Goal: Task Accomplishment & Management: Complete application form

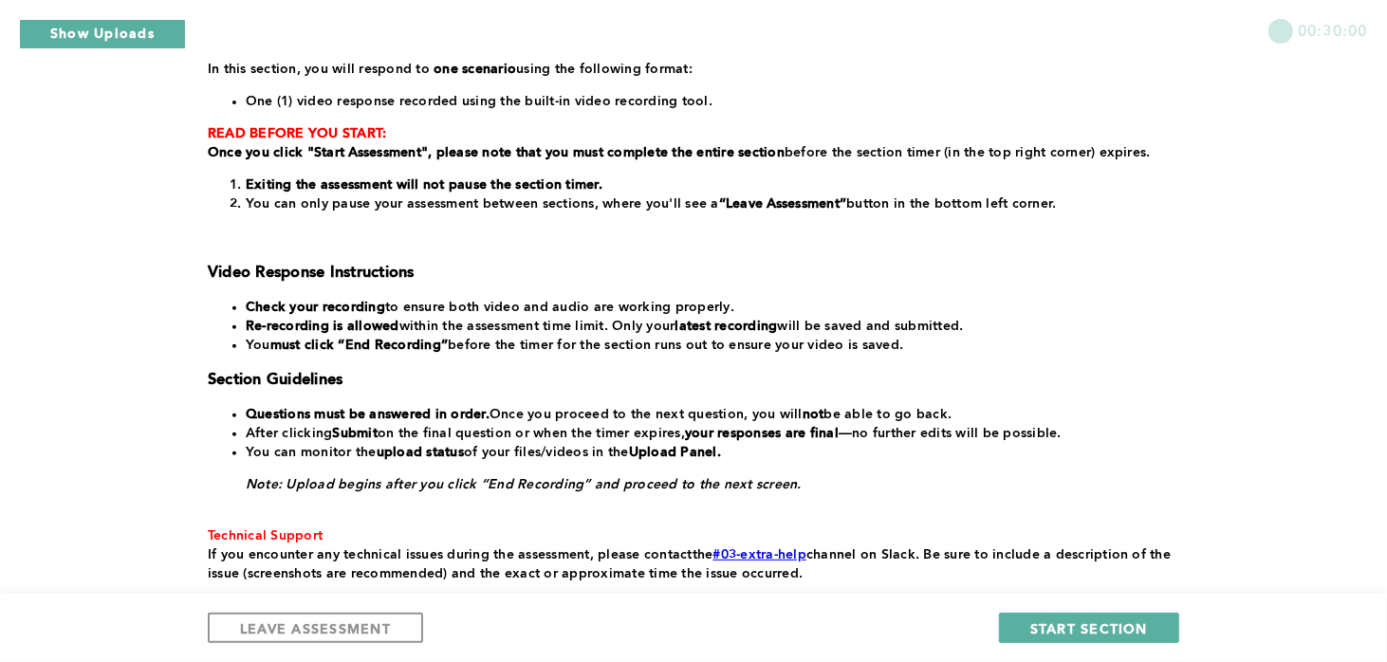
scroll to position [297, 0]
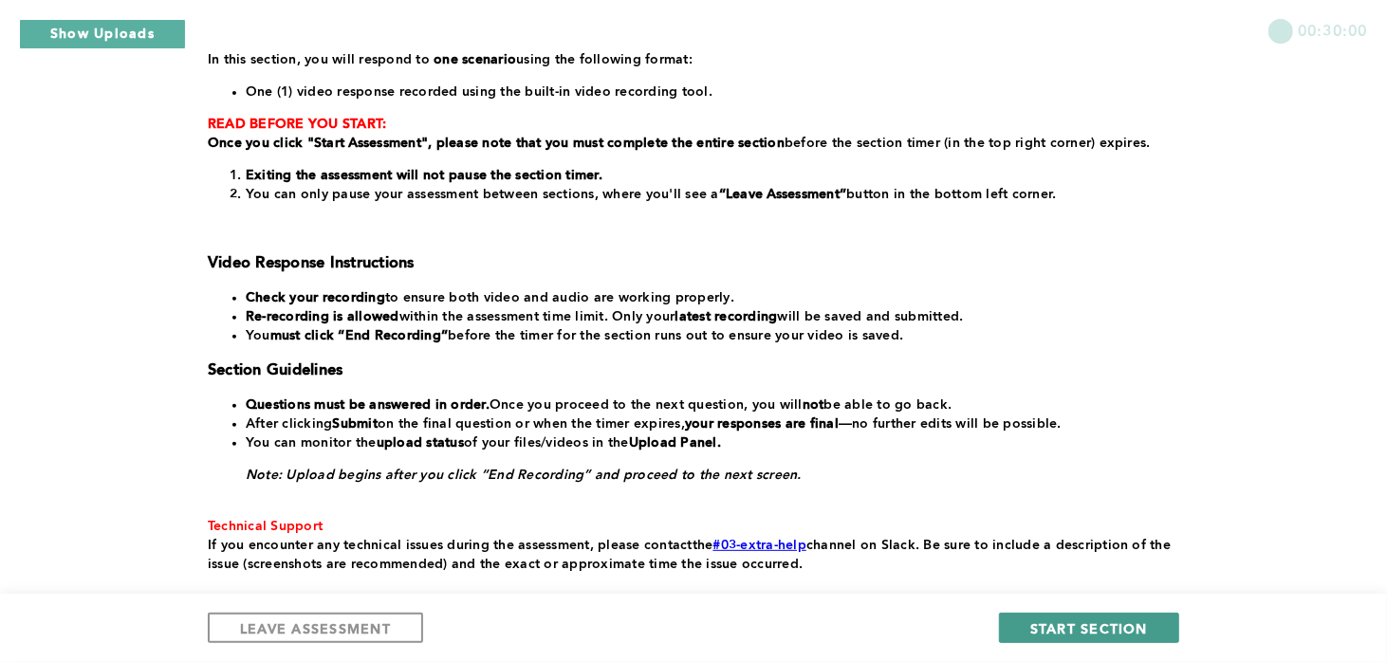
click at [1066, 625] on span "START SECTION" at bounding box center [1089, 628] width 118 height 18
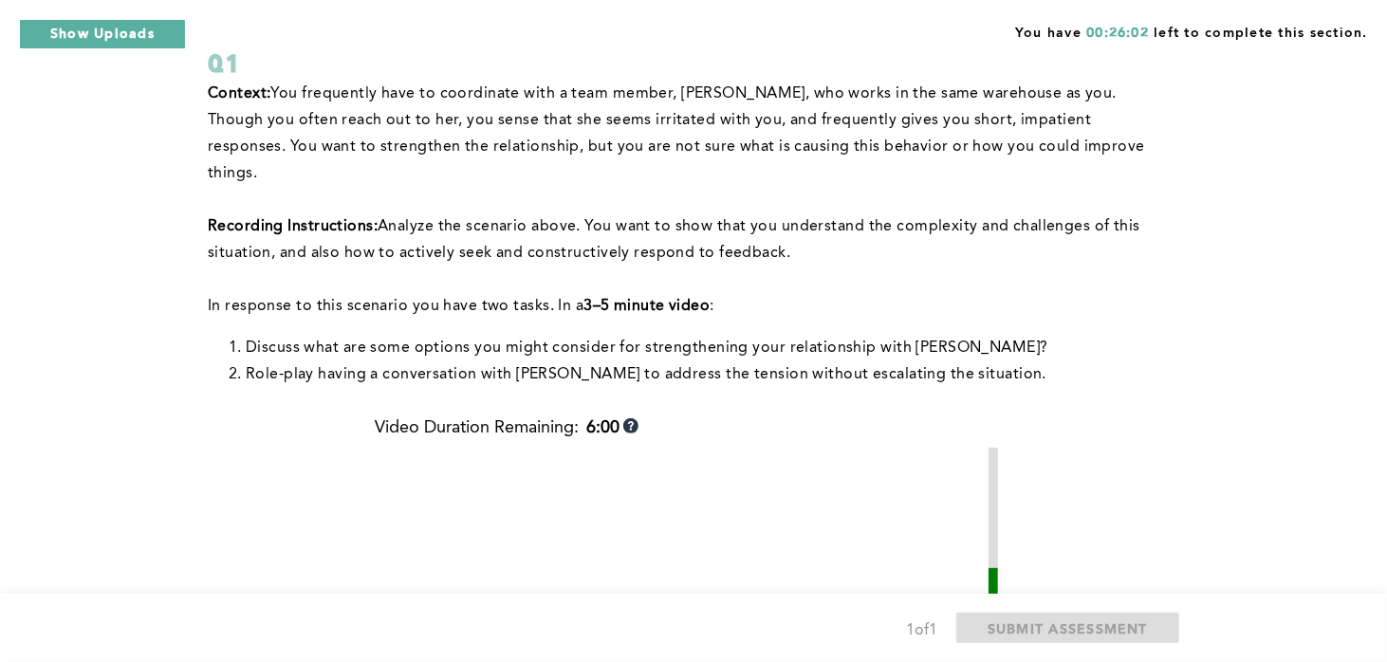
scroll to position [133, 0]
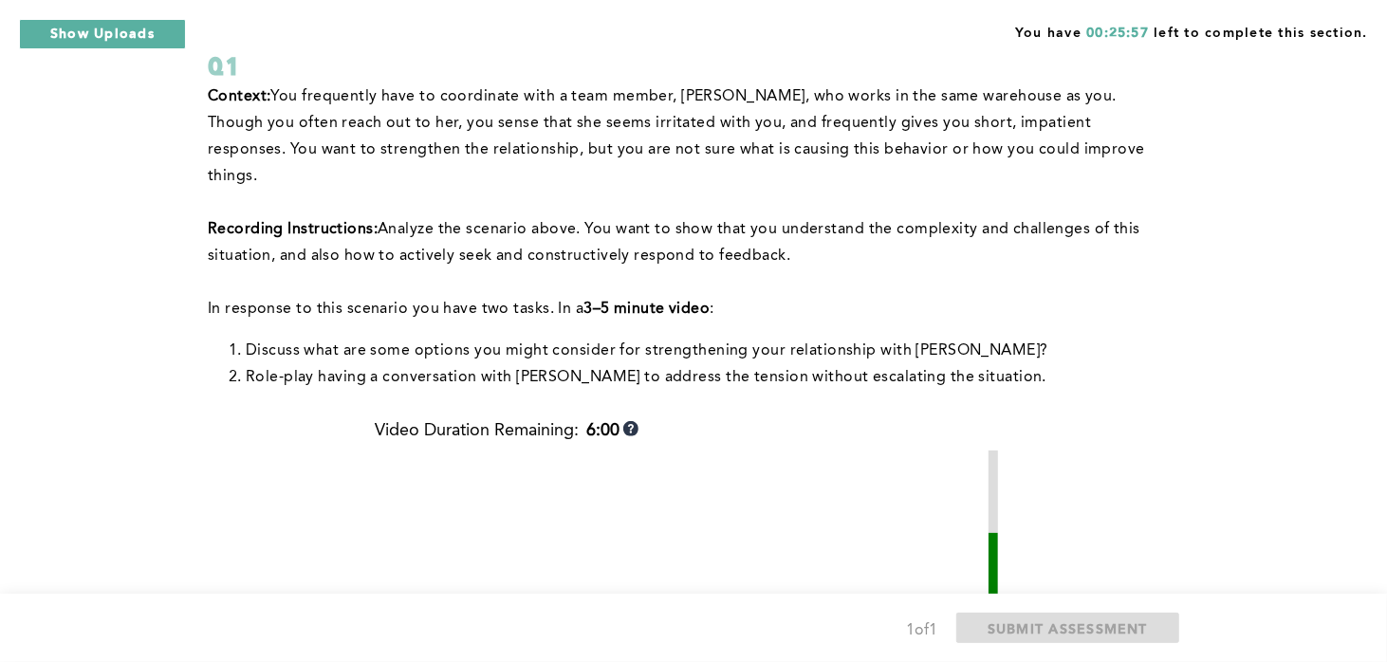
click at [69, 427] on div "You have 00:25:57 left to complete this section. Q1 Context: You frequently hav…" at bounding box center [693, 521] width 1387 height 1309
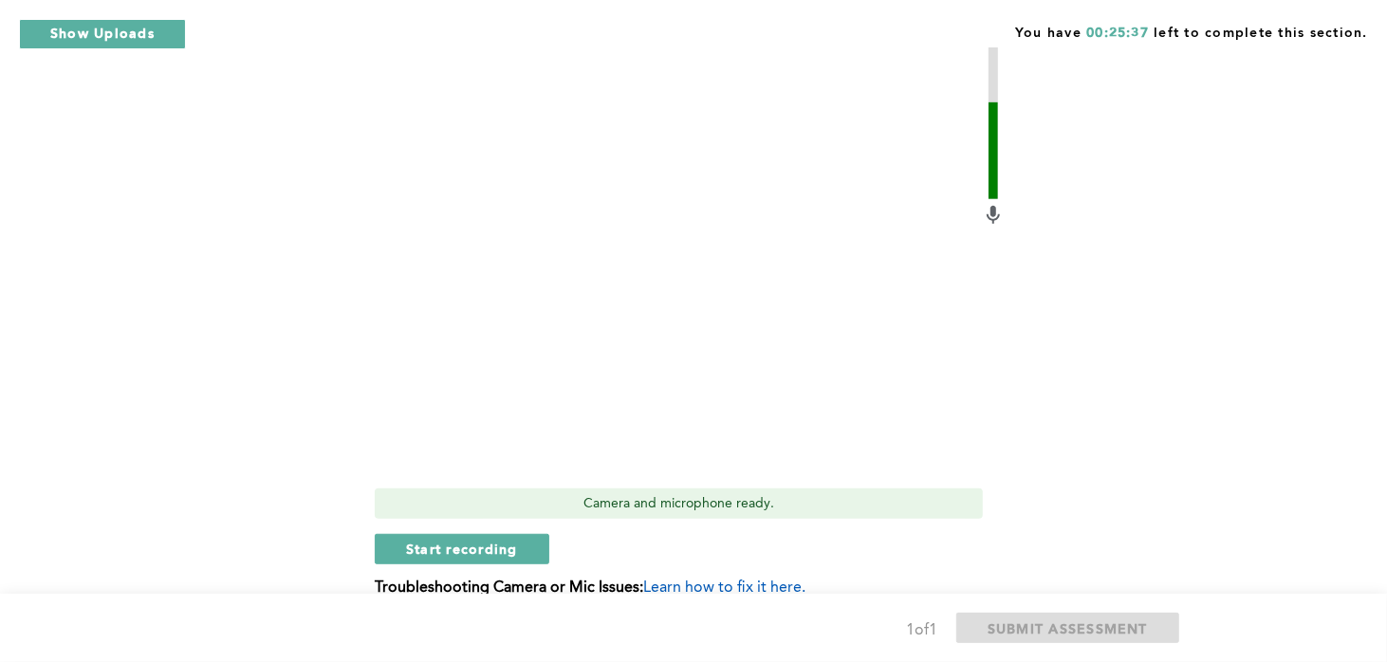
scroll to position [574, 0]
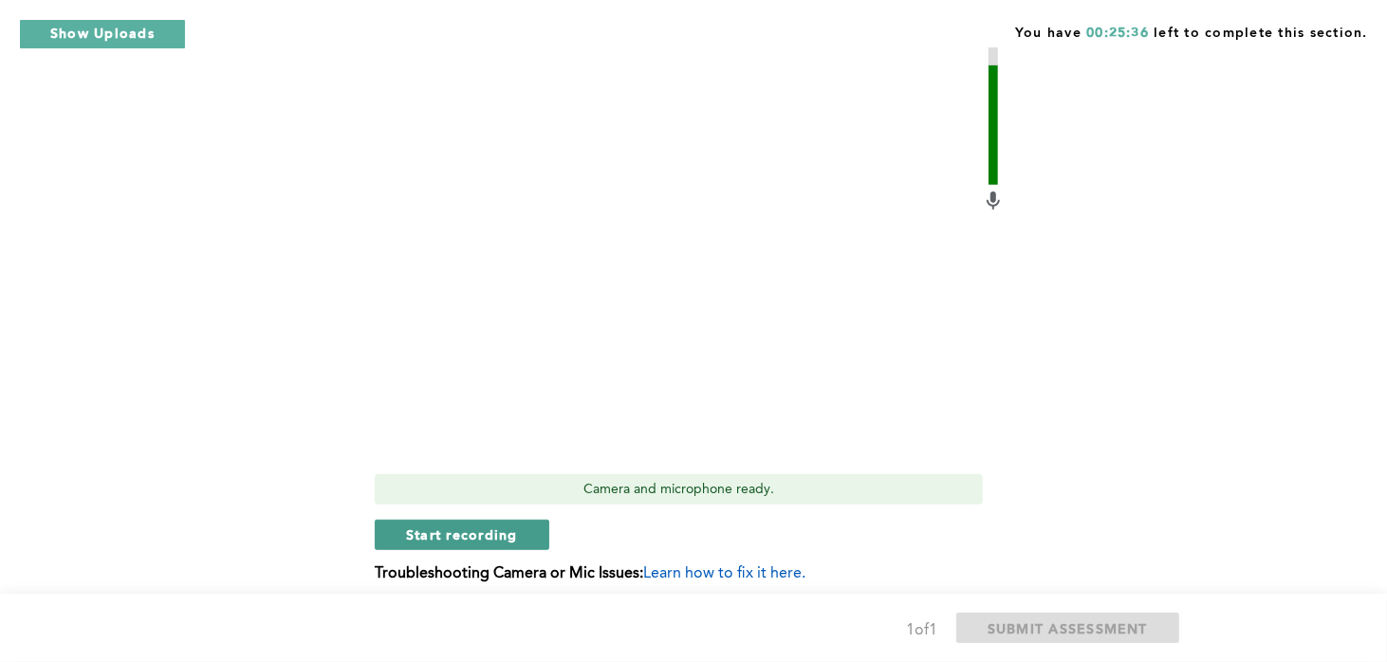
click at [490, 525] on span "Start recording" at bounding box center [462, 534] width 112 height 18
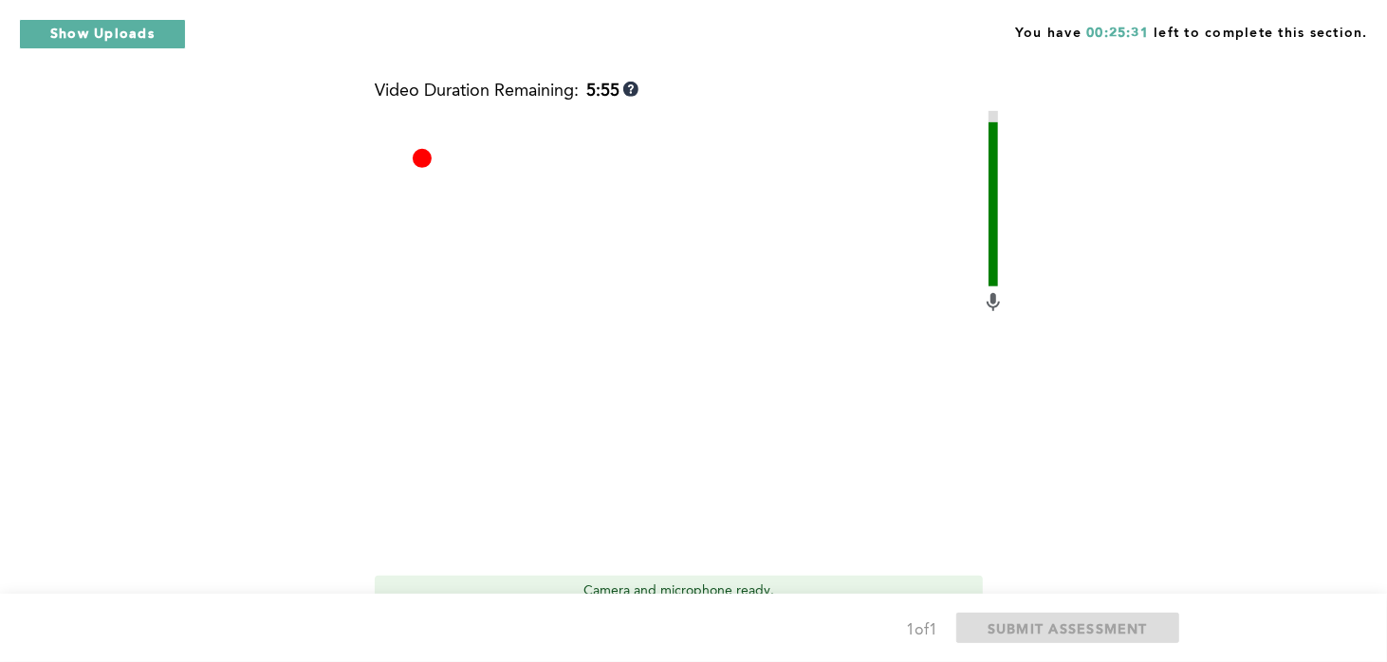
scroll to position [474, 0]
click at [11, 607] on div "1 of 1 SUBMIT ASSESSMENT" at bounding box center [693, 628] width 1387 height 68
click at [23, 625] on div "1 of 1 SUBMIT ASSESSMENT" at bounding box center [693, 628] width 1387 height 68
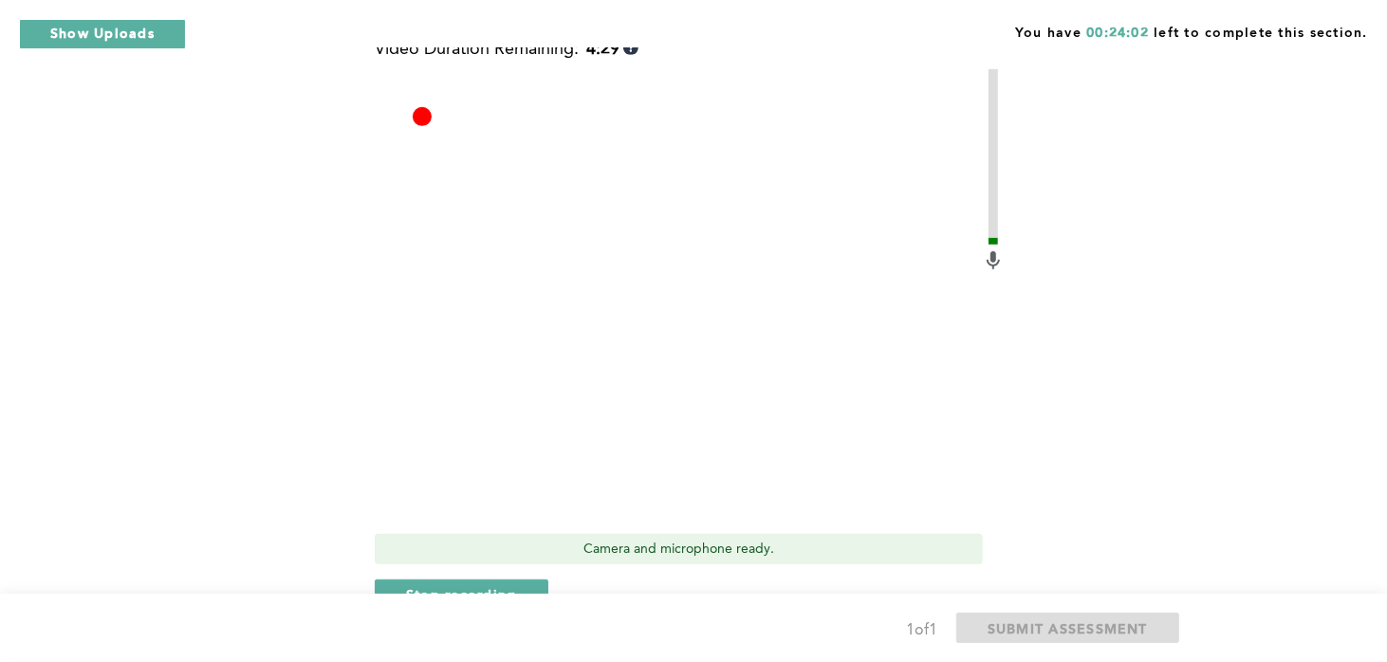
scroll to position [521, 0]
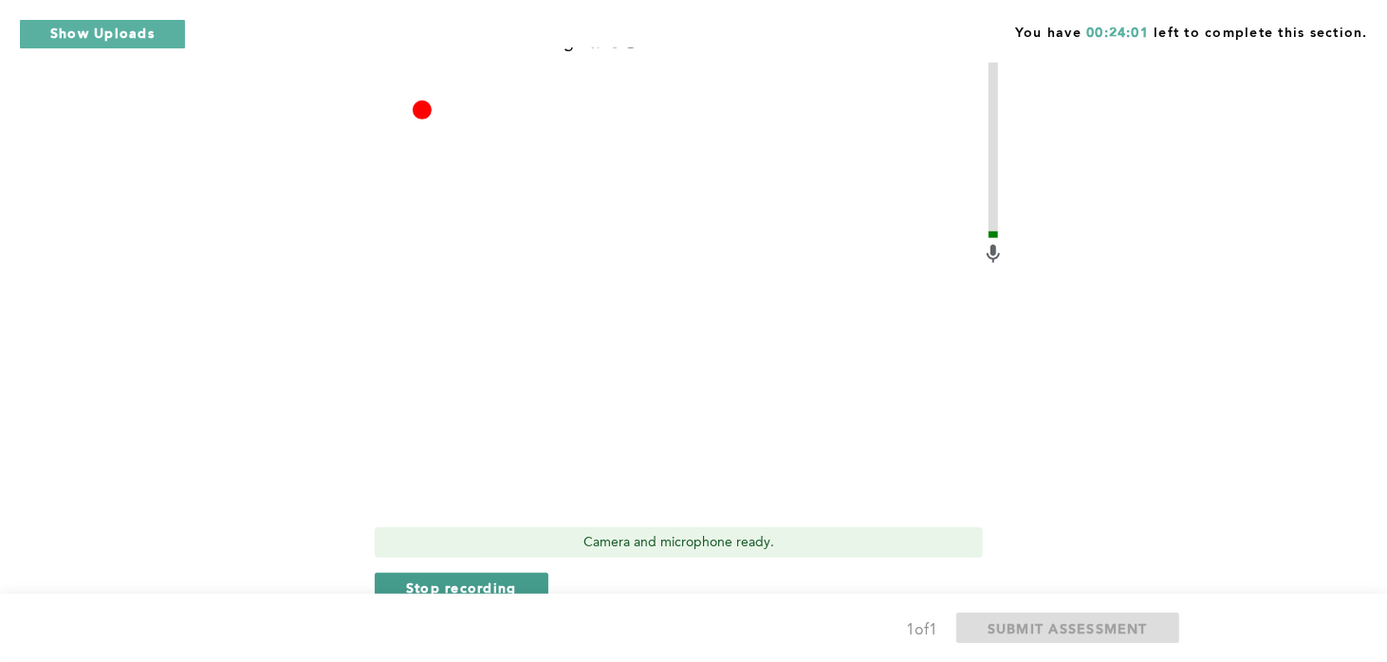
click at [509, 579] on span "Stop recording" at bounding box center [461, 588] width 111 height 18
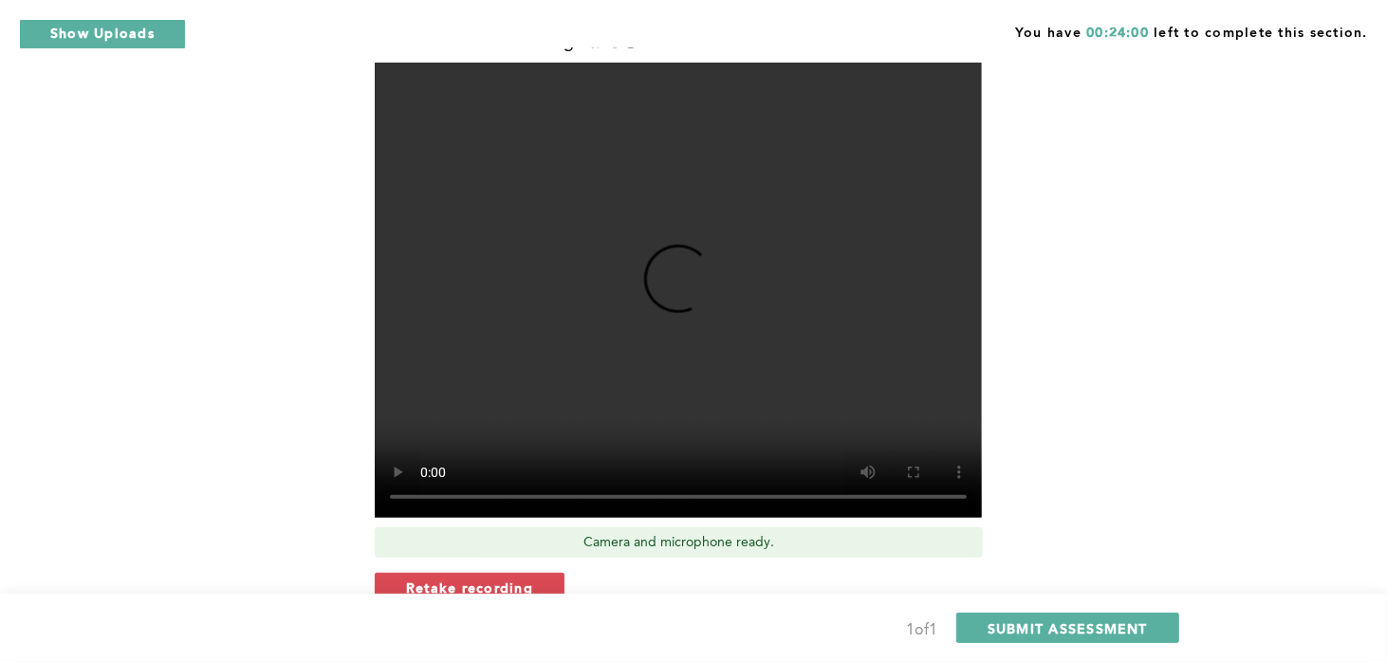
scroll to position [619, 0]
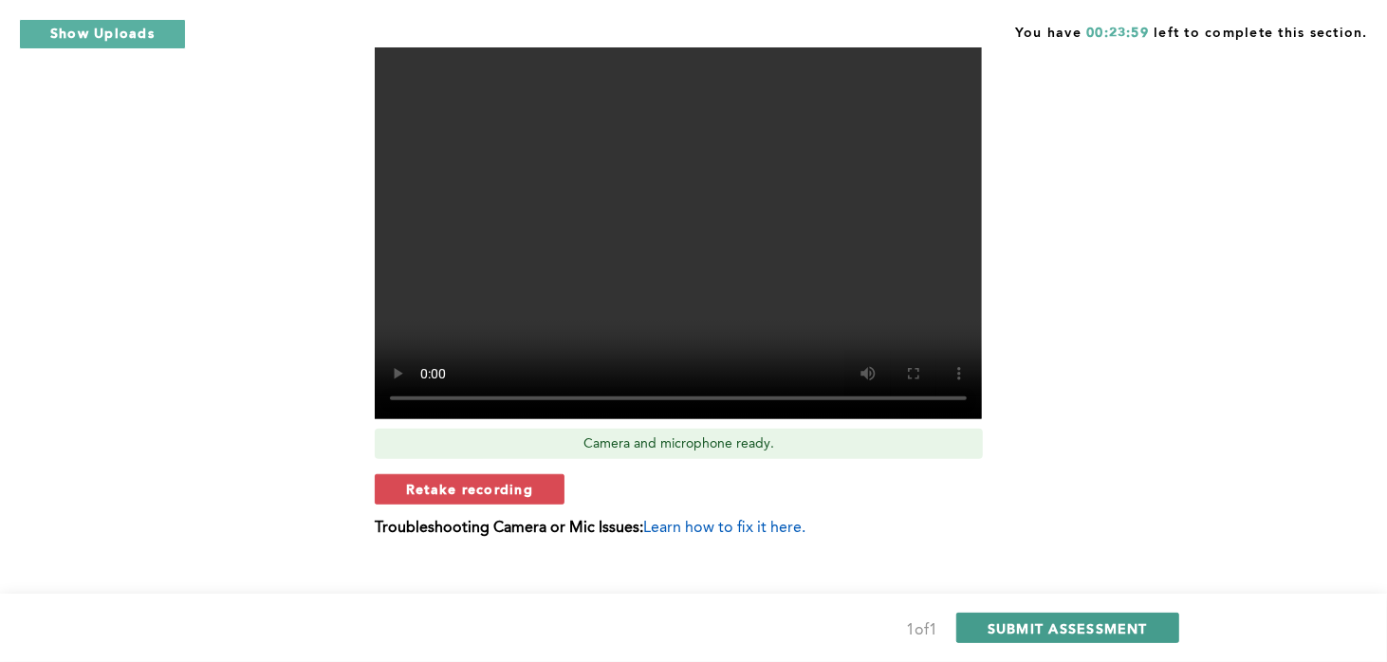
click at [1119, 631] on span "SUBMIT ASSESSMENT" at bounding box center [1067, 628] width 160 height 18
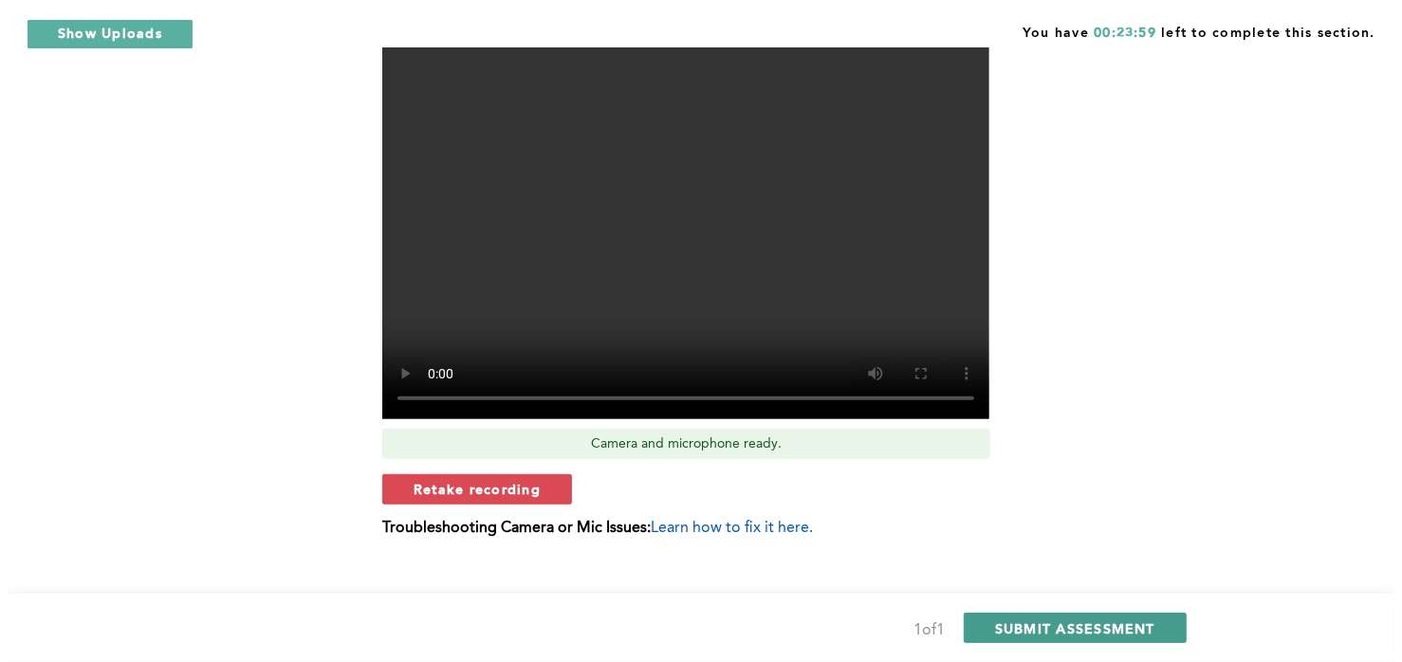
scroll to position [0, 0]
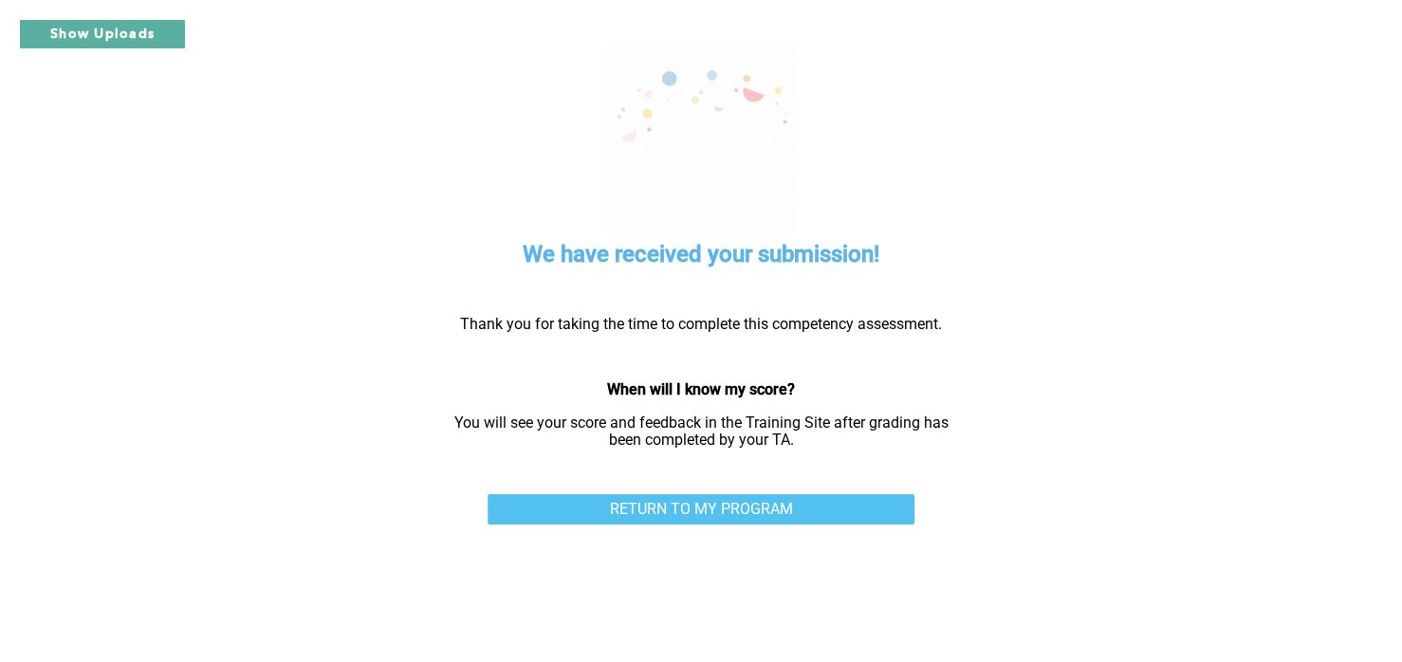
click at [735, 506] on link "RETURN TO MY PROGRAM" at bounding box center [701, 509] width 427 height 30
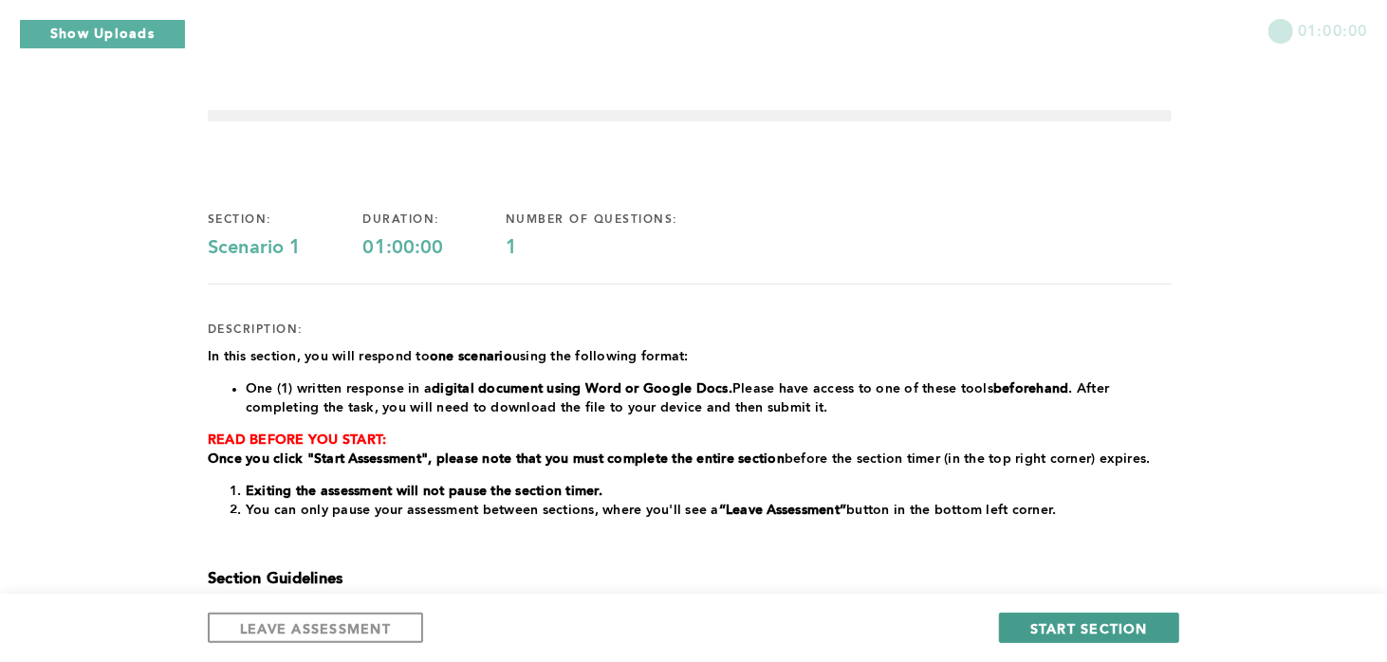
click at [1075, 622] on span "START SECTION" at bounding box center [1089, 628] width 118 height 18
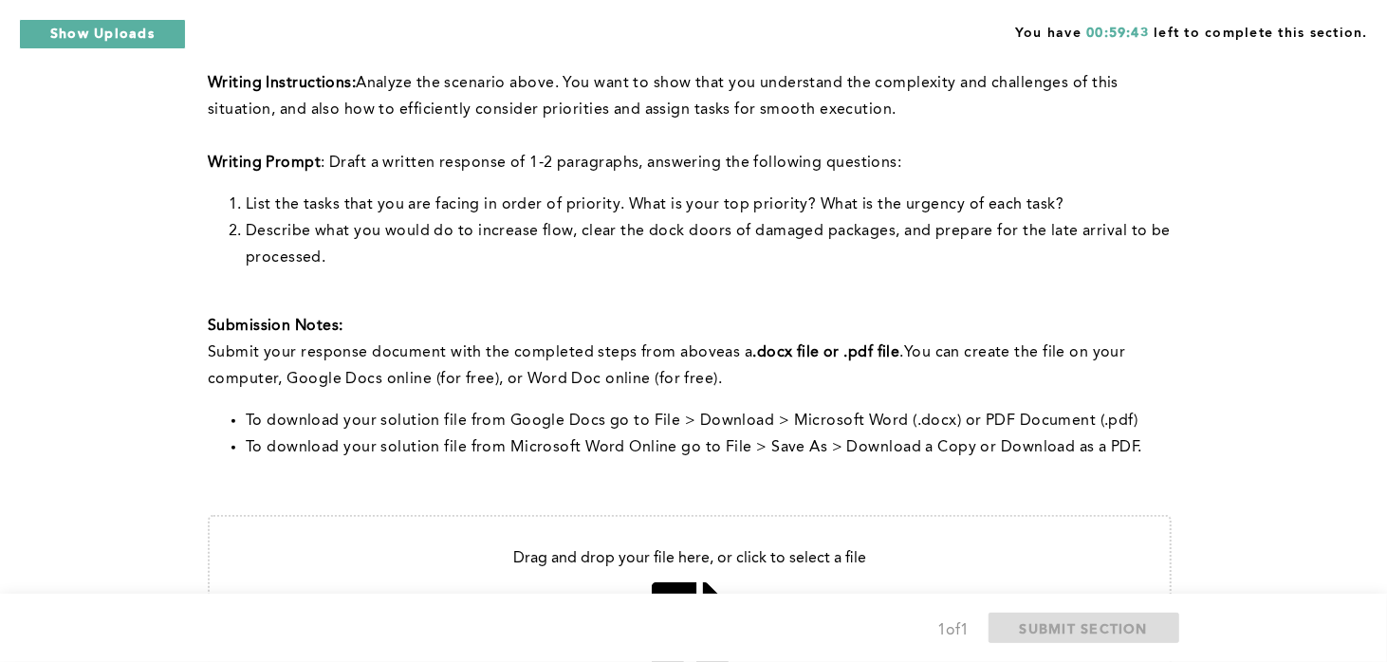
scroll to position [572, 0]
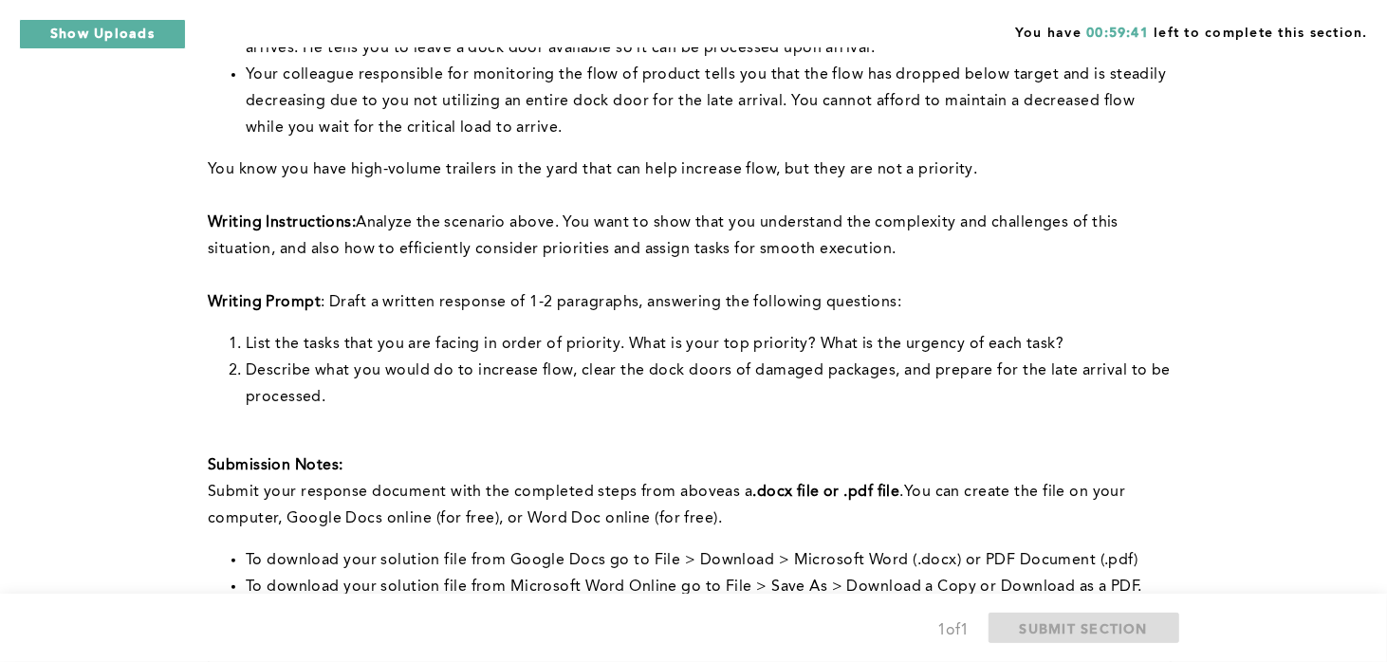
click at [173, 366] on div "You have 00:59:41 left to complete this section. Q1 Context: You are the Lead O…" at bounding box center [693, 288] width 1387 height 1446
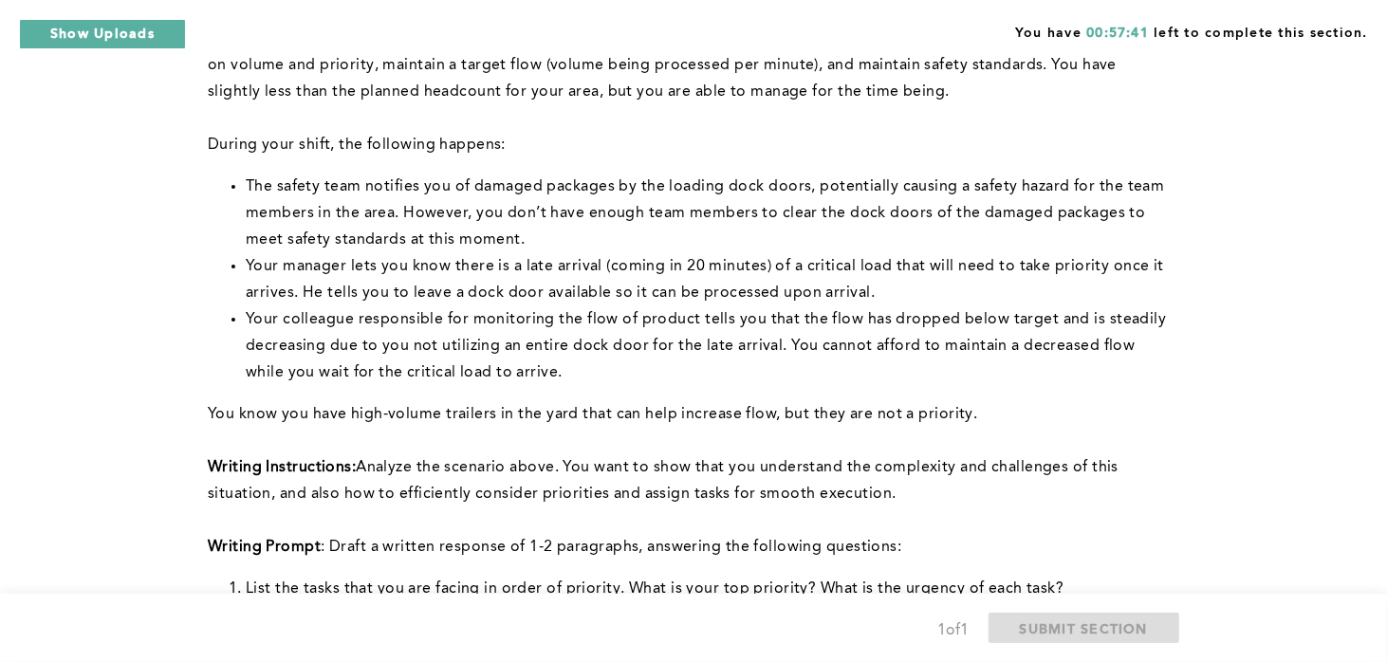
scroll to position [192, 0]
click at [800, 297] on span "Your manager lets you know there is a late arrival (coming in 20 minutes) of a …" at bounding box center [707, 279] width 923 height 42
click at [831, 294] on span "Your manager lets you know there is a late arrival (coming in 20 minutes) of a …" at bounding box center [707, 279] width 923 height 42
click at [851, 293] on span "Your manager lets you know there is a late arrival (coming in 20 minutes) of a …" at bounding box center [707, 279] width 923 height 42
click at [871, 294] on li "Your manager lets you know there is a late arrival (coming in 20 minutes) of a …" at bounding box center [709, 278] width 926 height 53
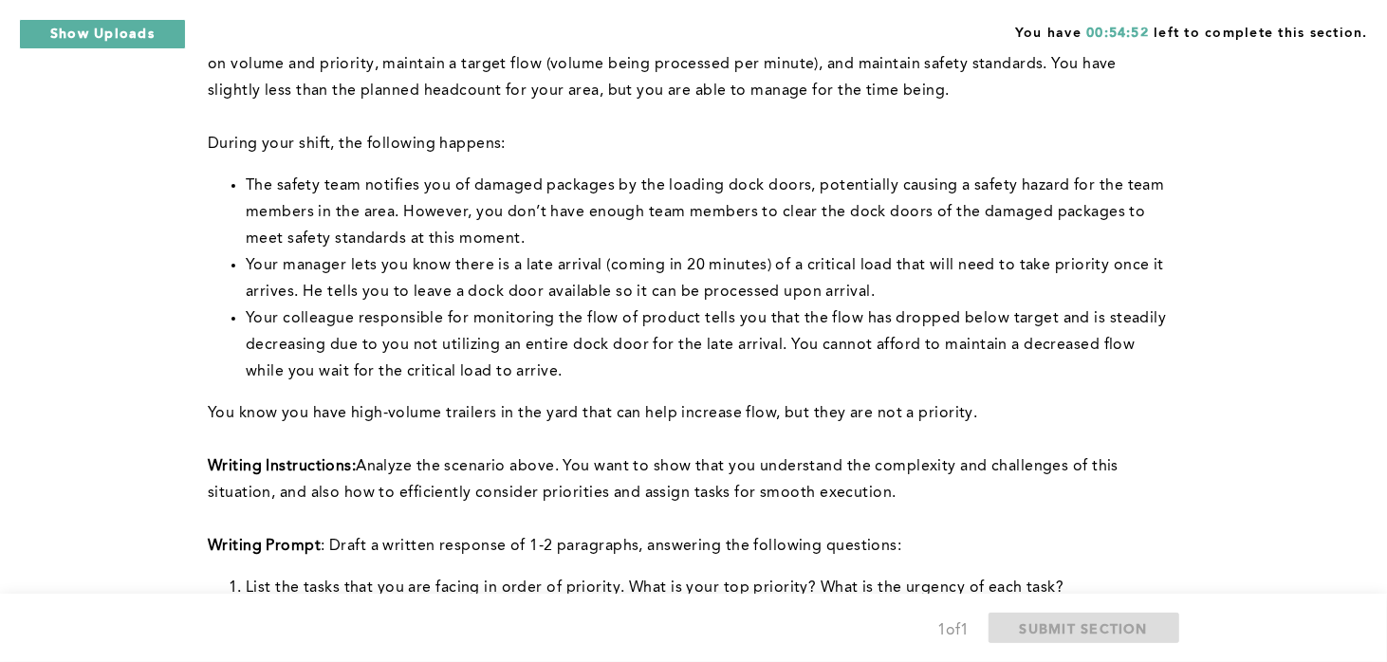
click at [931, 288] on li "Your manager lets you know there is a late arrival (coming in 20 minutes) of a …" at bounding box center [709, 278] width 926 height 53
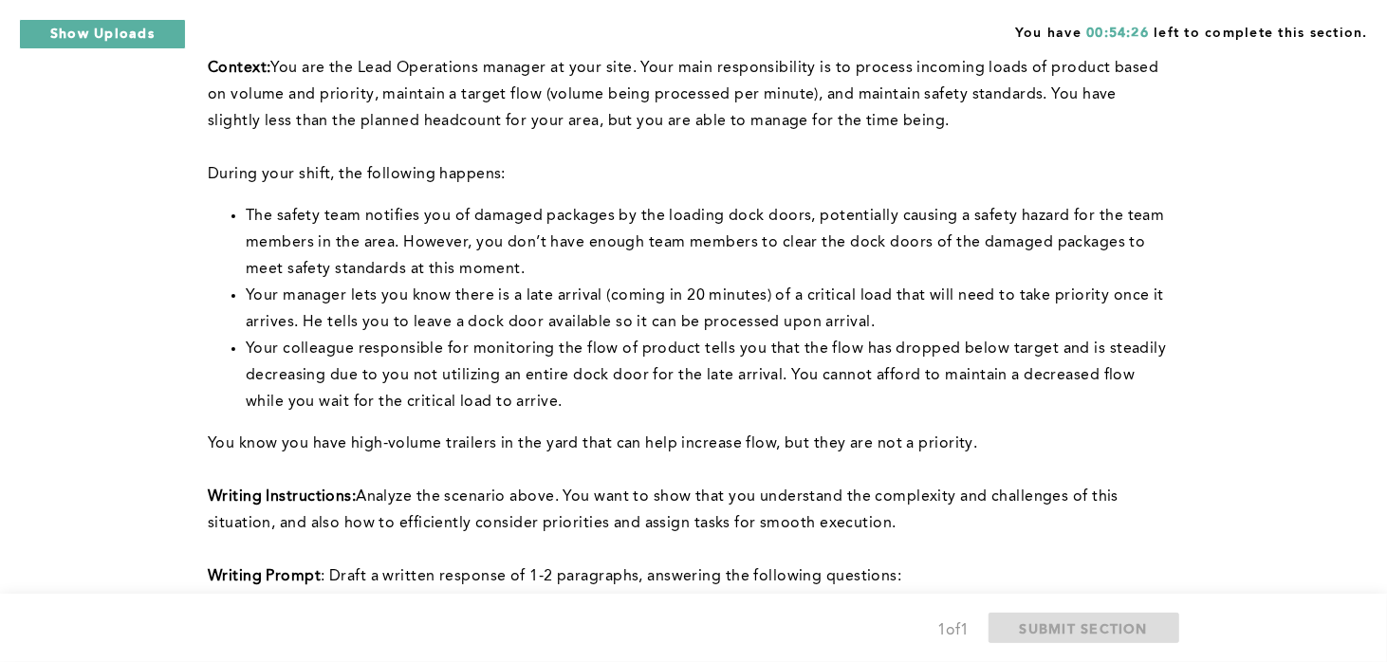
scroll to position [157, 0]
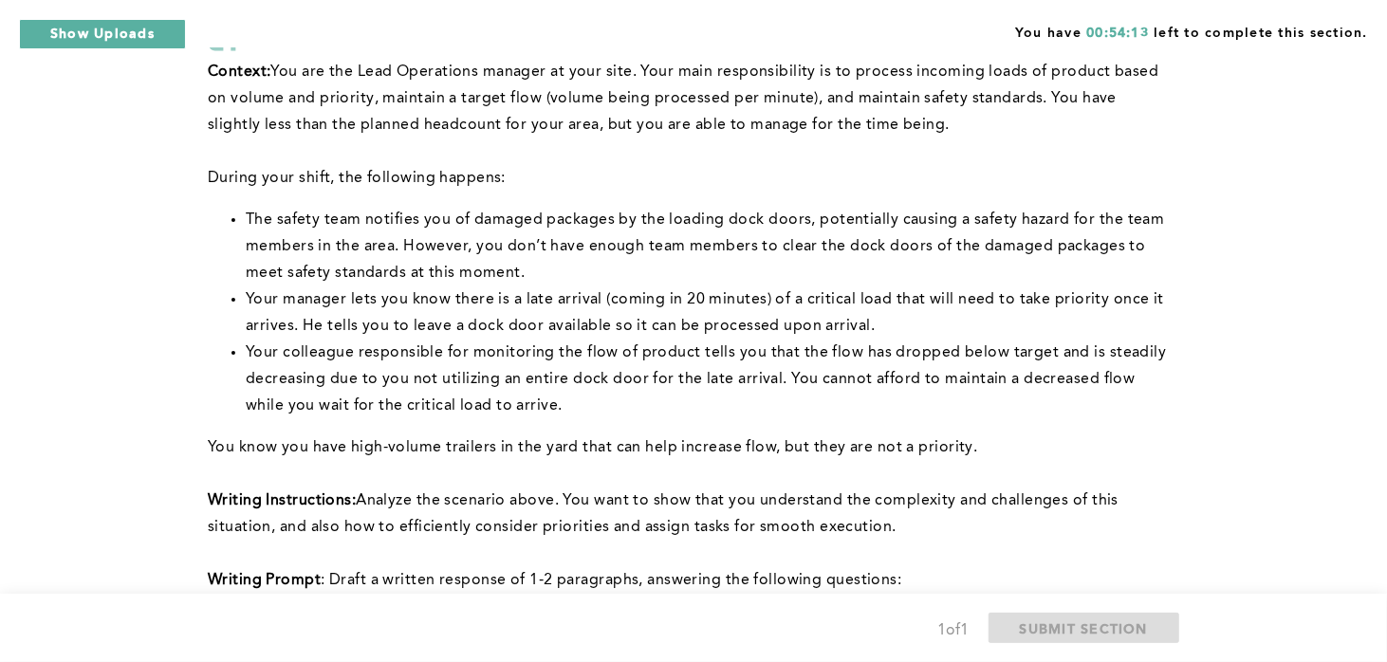
click at [18, 499] on div "You have 00:54:13 left to complete this section. Q1 Context: You are the Lead O…" at bounding box center [693, 566] width 1387 height 1446
click at [249, 407] on span "Your colleague responsible for monitoring the flow of product tells you that th…" at bounding box center [708, 379] width 925 height 68
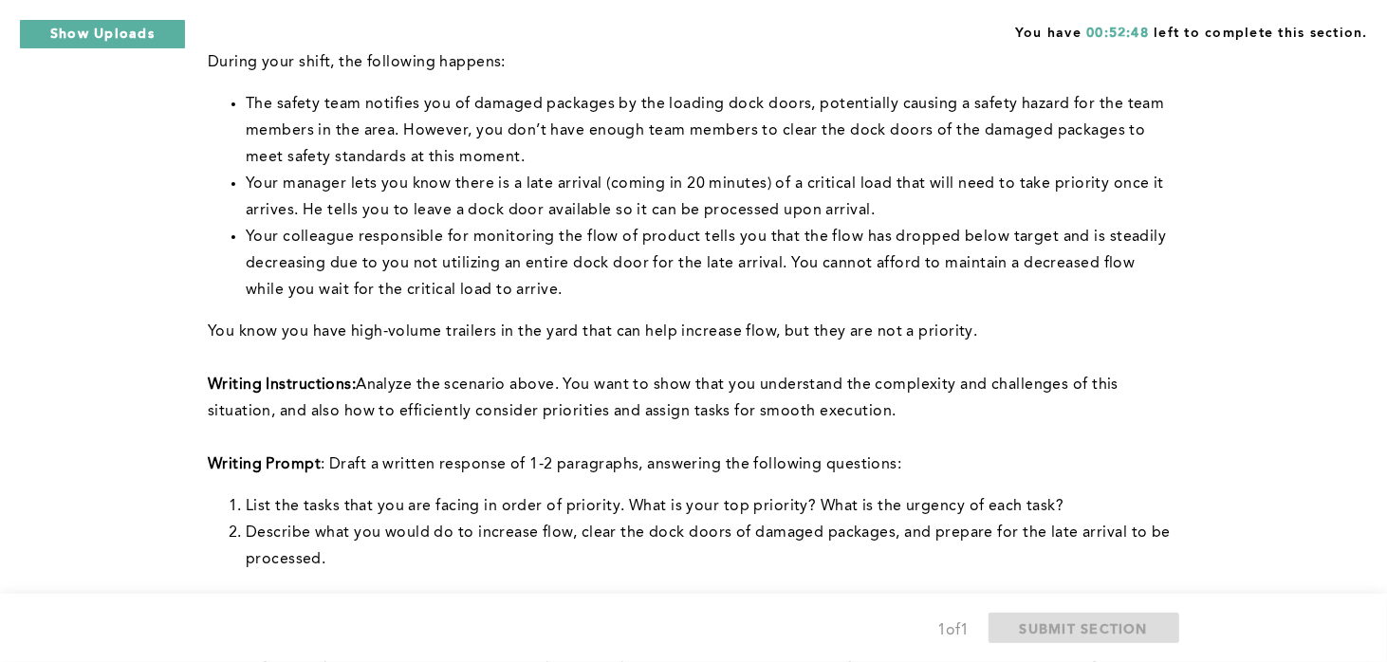
scroll to position [275, 0]
click at [312, 460] on strong "Writing Prompt" at bounding box center [264, 462] width 113 height 15
click at [1210, 441] on div "You have 00:52:15 left to complete this section. Q1 Context: You are the Lead O…" at bounding box center [693, 448] width 1387 height 1446
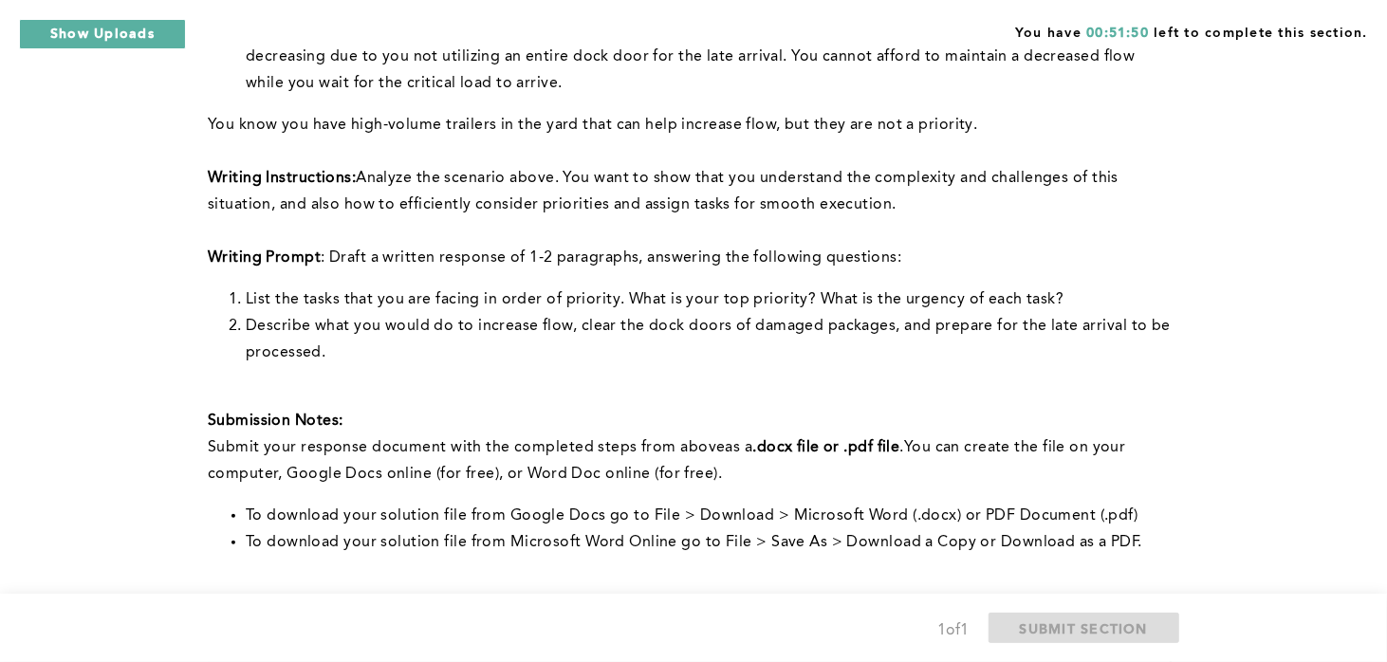
scroll to position [474, 0]
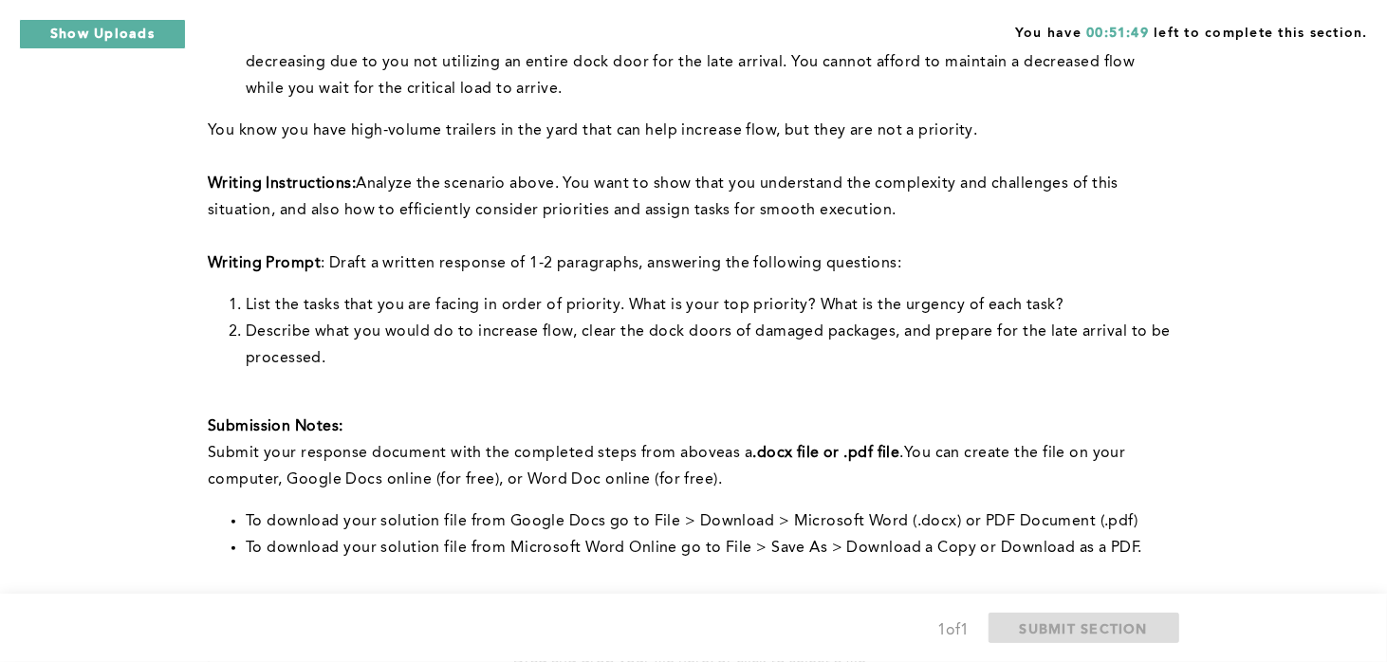
click at [1334, 512] on div "You have 00:51:49 left to complete this section. Q1 Context: You are the Lead O…" at bounding box center [693, 249] width 1387 height 1446
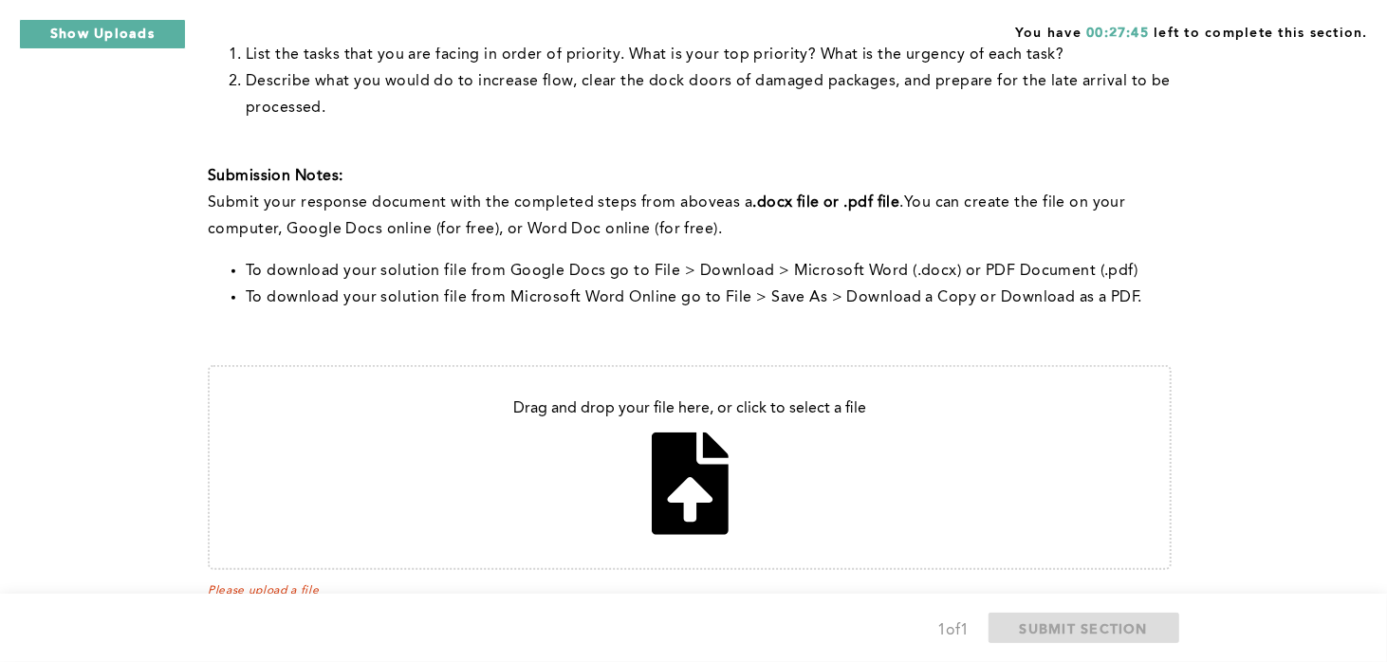
scroll to position [783, 0]
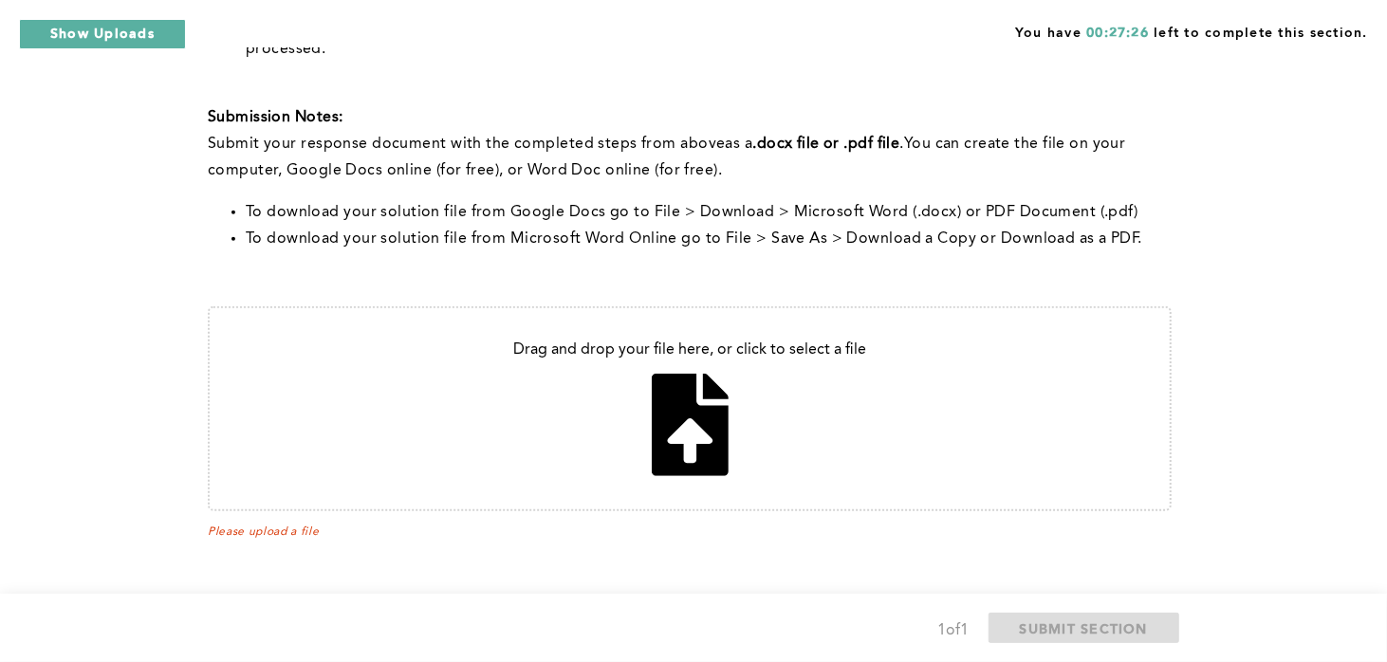
type input "C:\fakepath\Priority.docx"
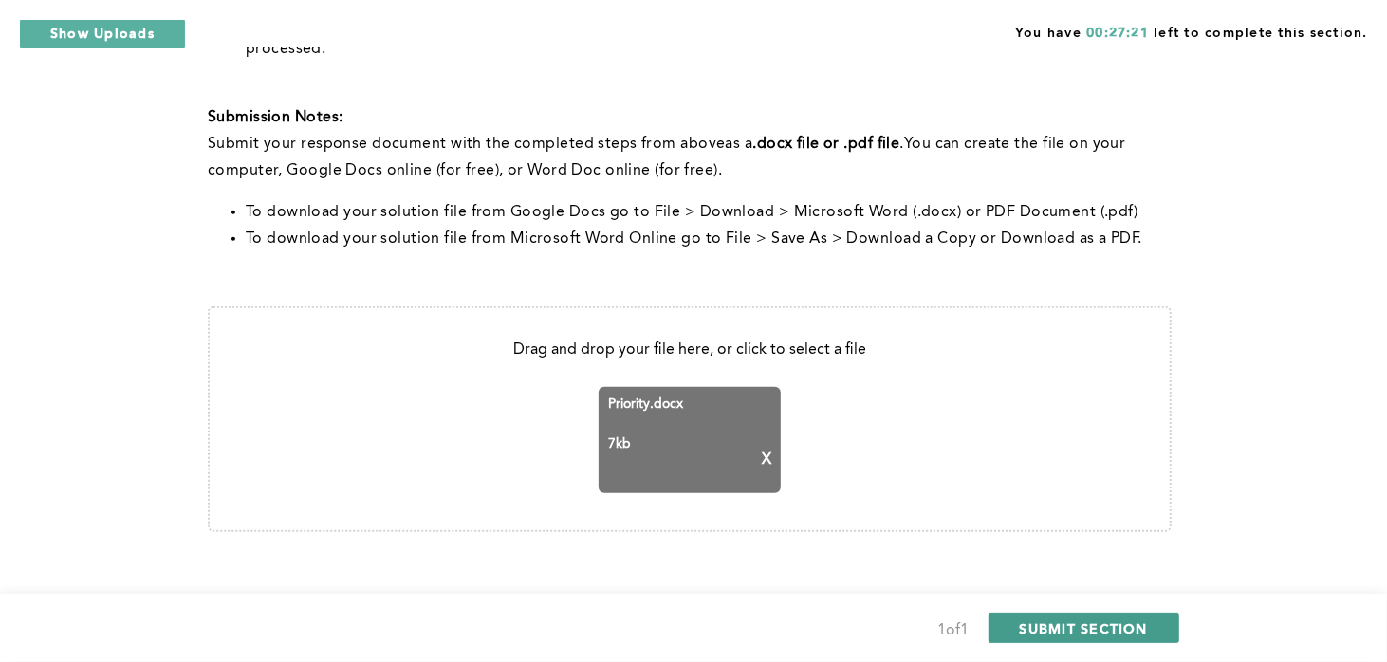
click at [1081, 631] on span "SUBMIT SECTION" at bounding box center [1084, 628] width 129 height 18
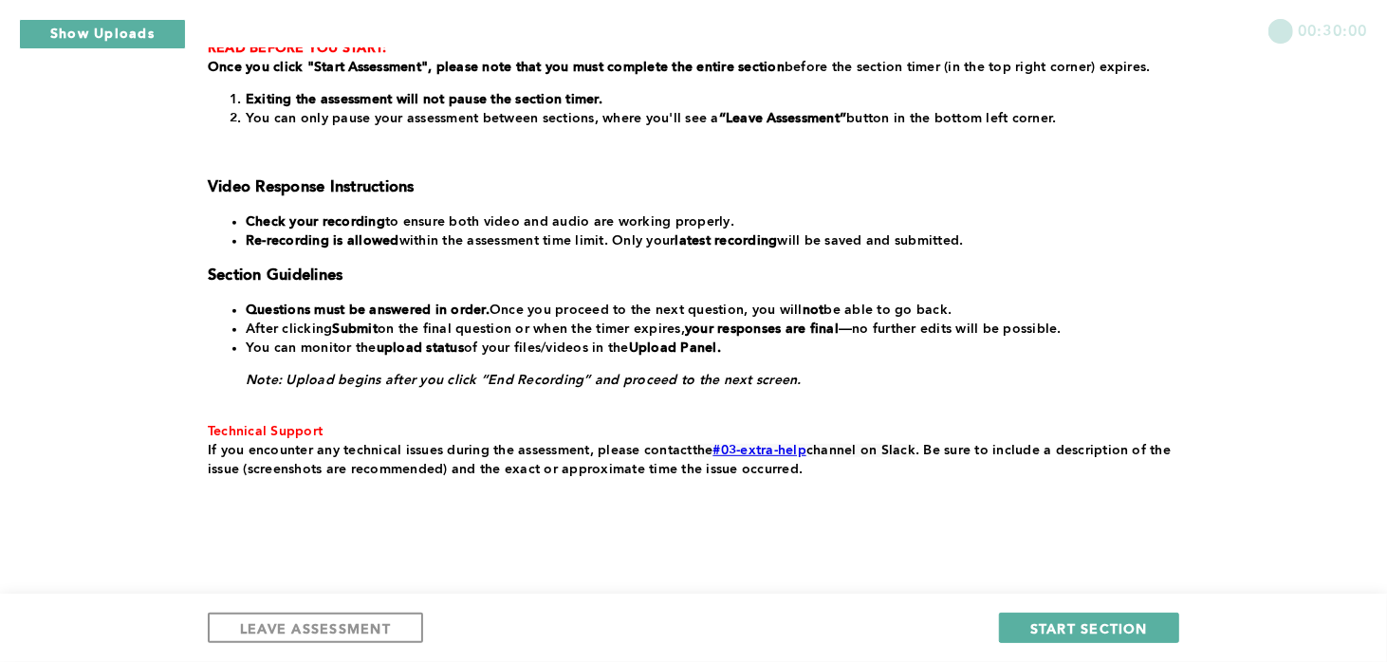
scroll to position [394, 0]
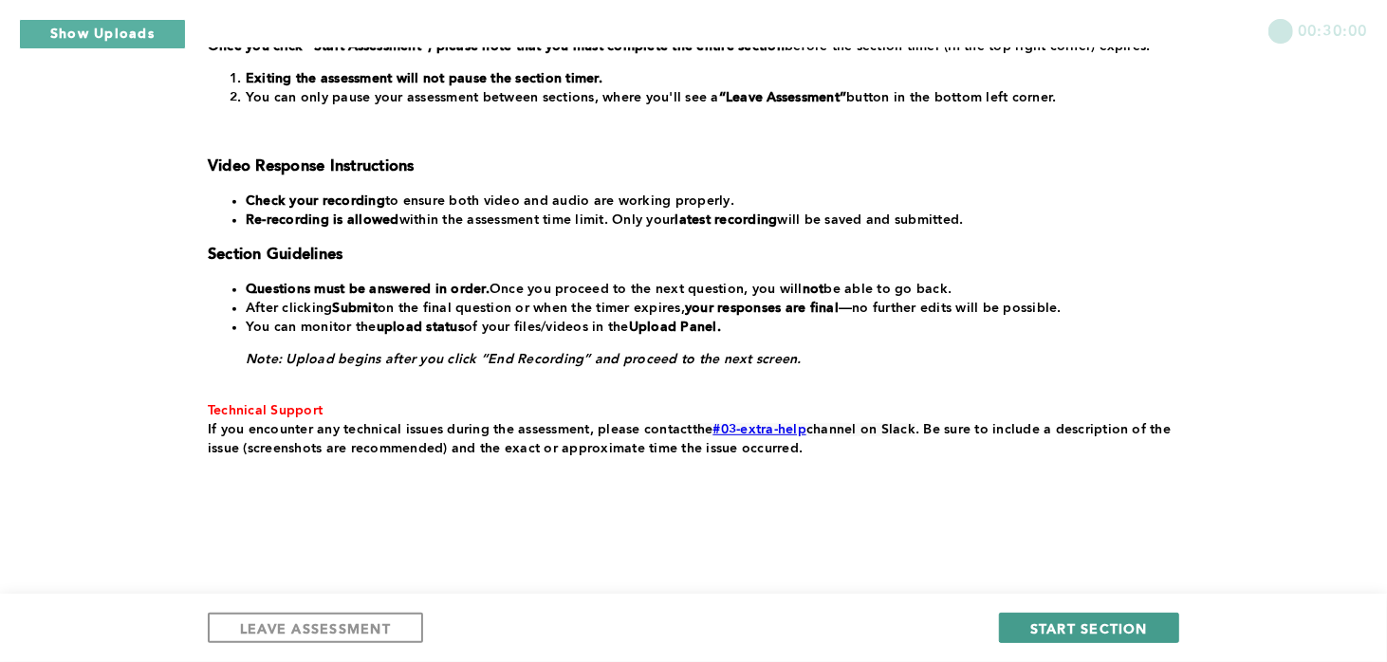
click at [1096, 633] on span "START SECTION" at bounding box center [1089, 628] width 118 height 18
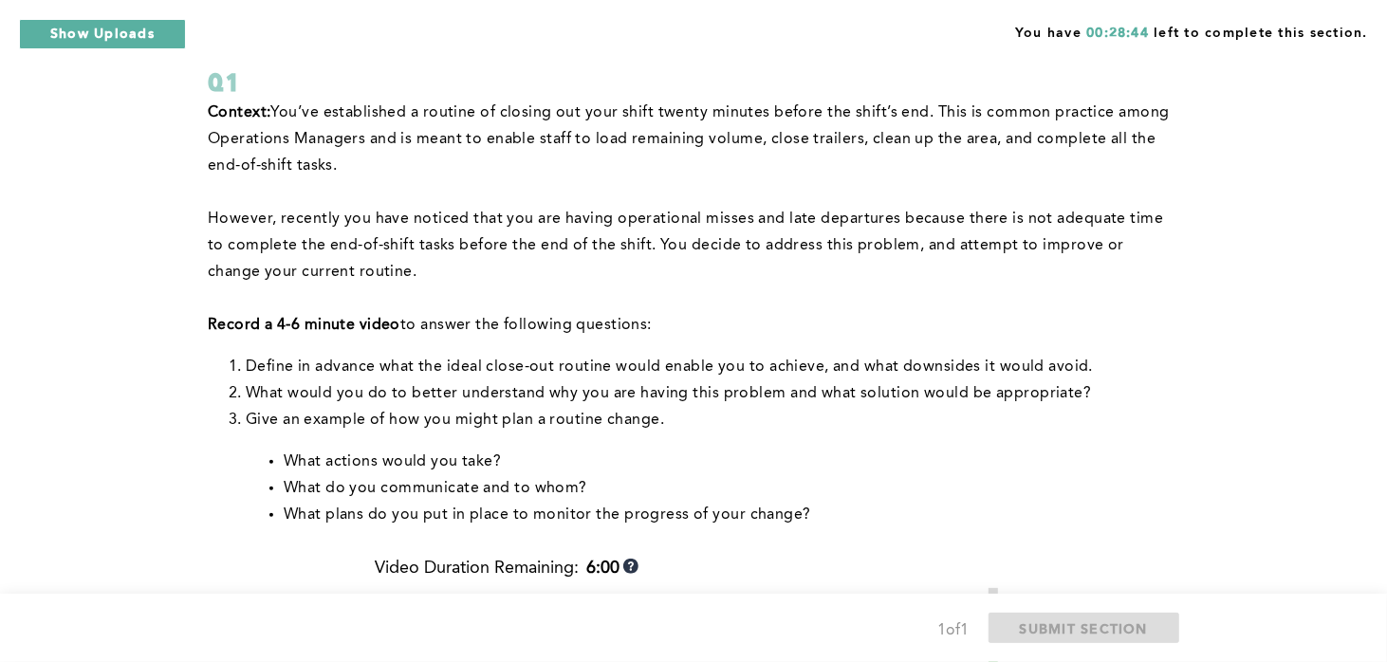
scroll to position [119, 0]
click at [1136, 367] on li "Define in advance what the ideal close-out routine would enable you to achieve,…" at bounding box center [709, 365] width 926 height 27
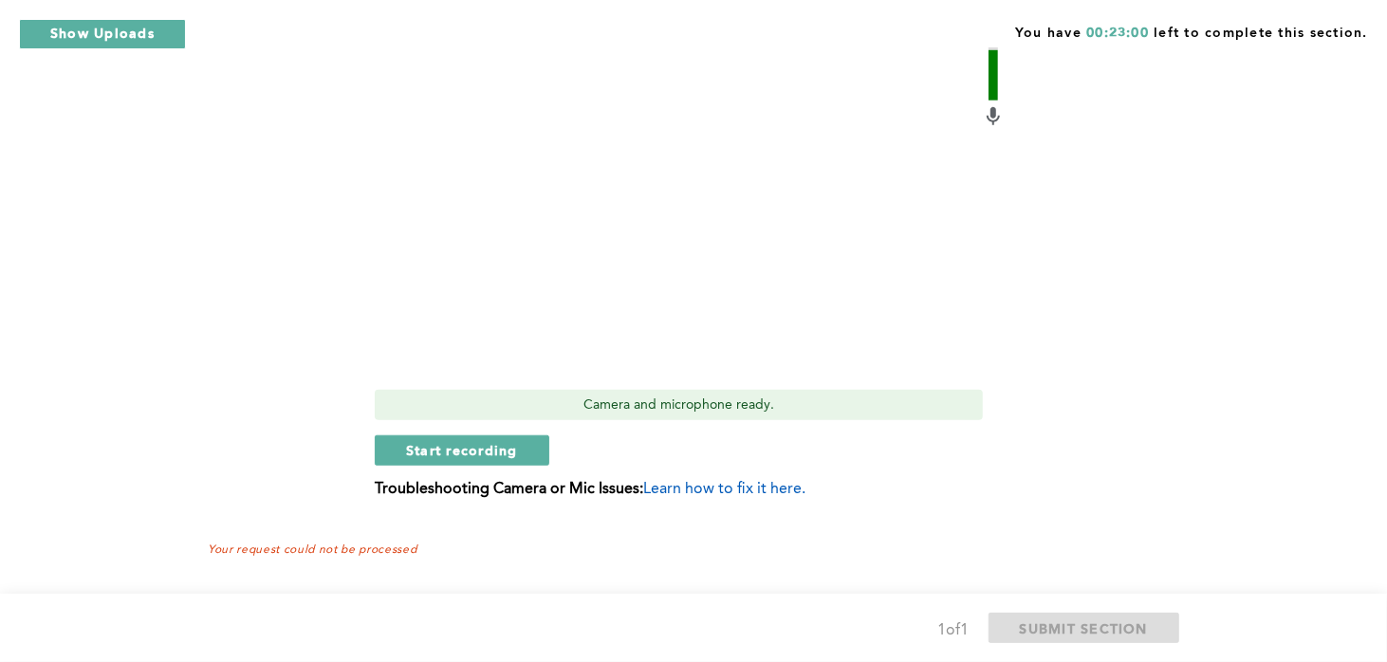
scroll to position [785, 0]
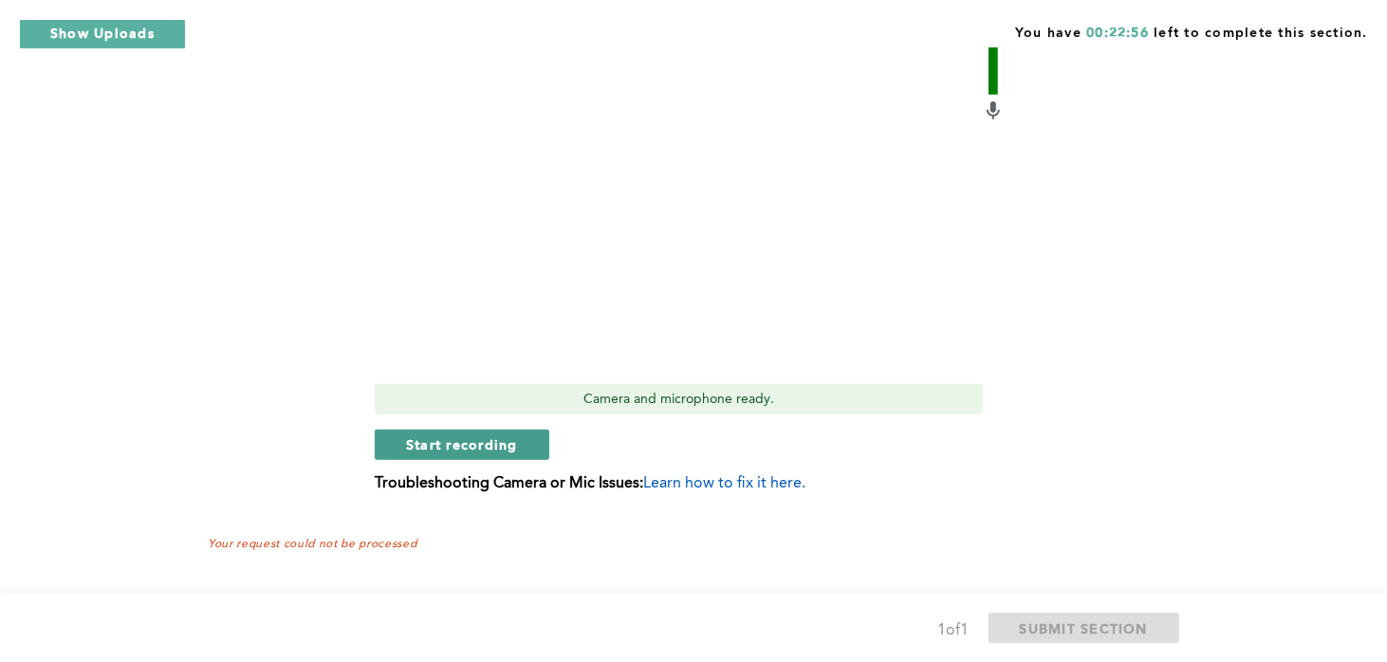
click at [508, 447] on span "Start recording" at bounding box center [462, 444] width 112 height 18
click at [483, 436] on span "Stop recording" at bounding box center [461, 444] width 111 height 18
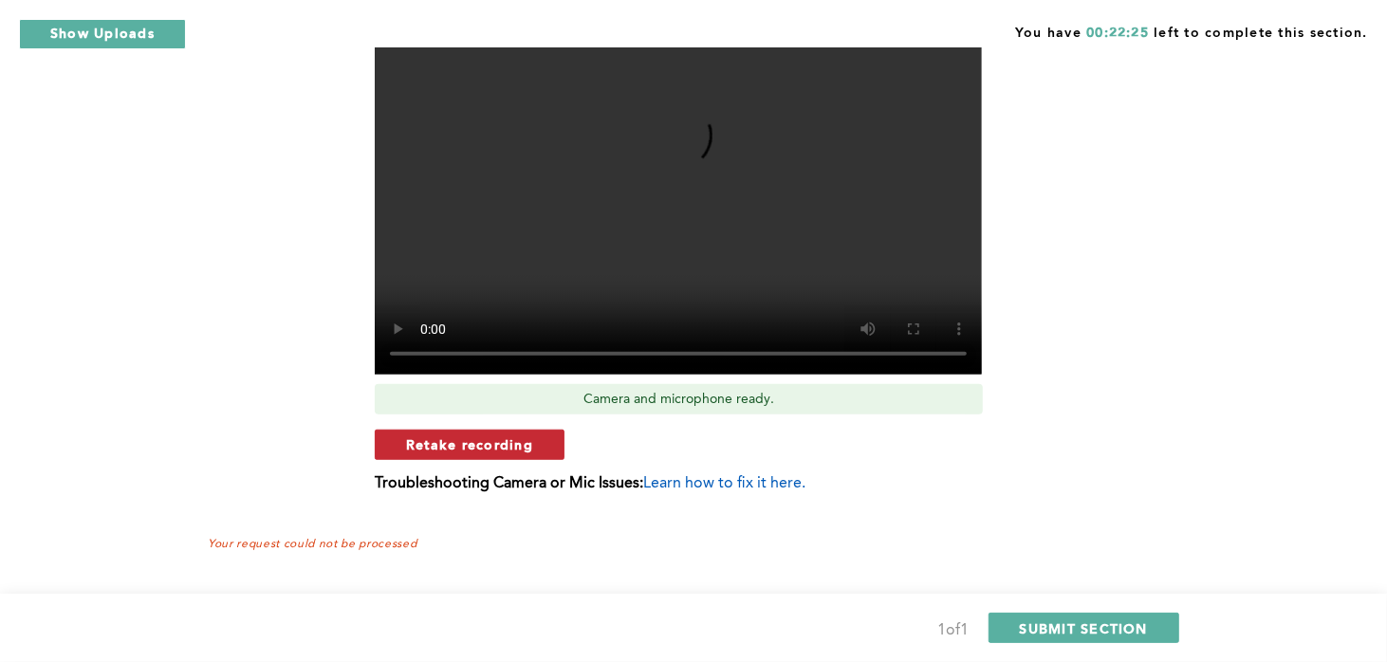
click at [517, 442] on span "Retake recording" at bounding box center [469, 444] width 127 height 18
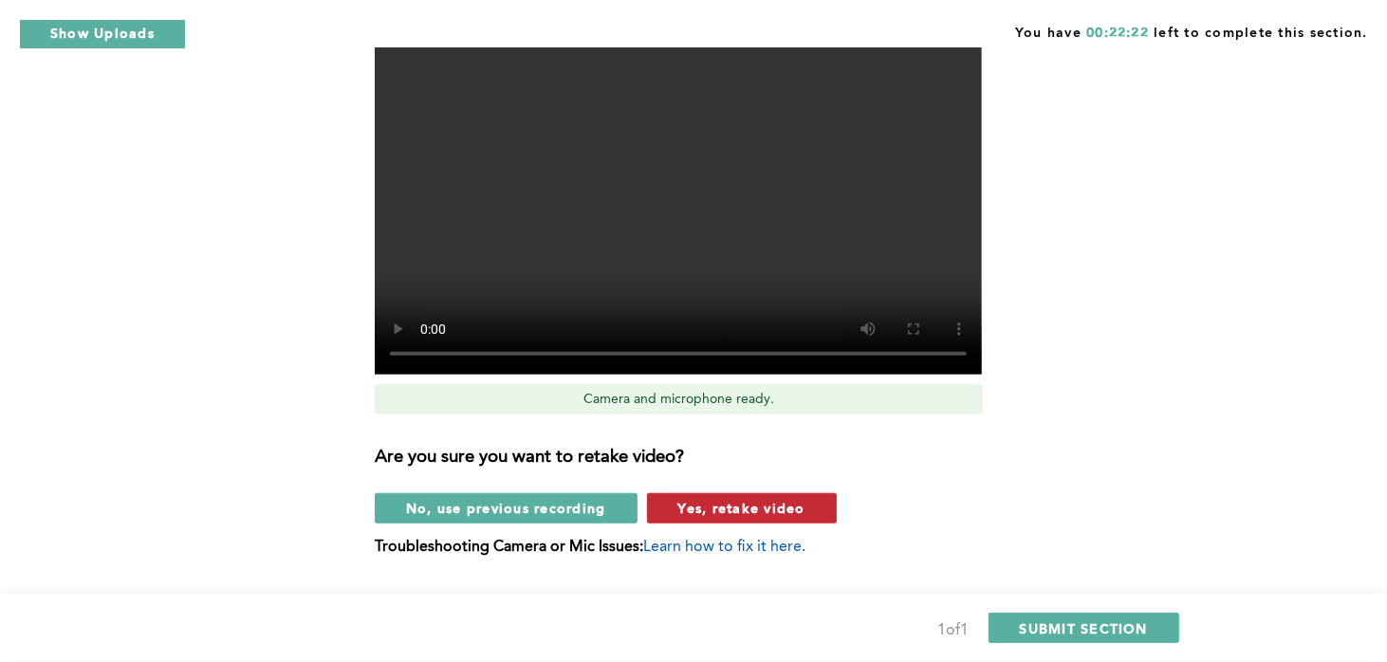
click at [713, 506] on span "Yes, retake video" at bounding box center [741, 508] width 127 height 18
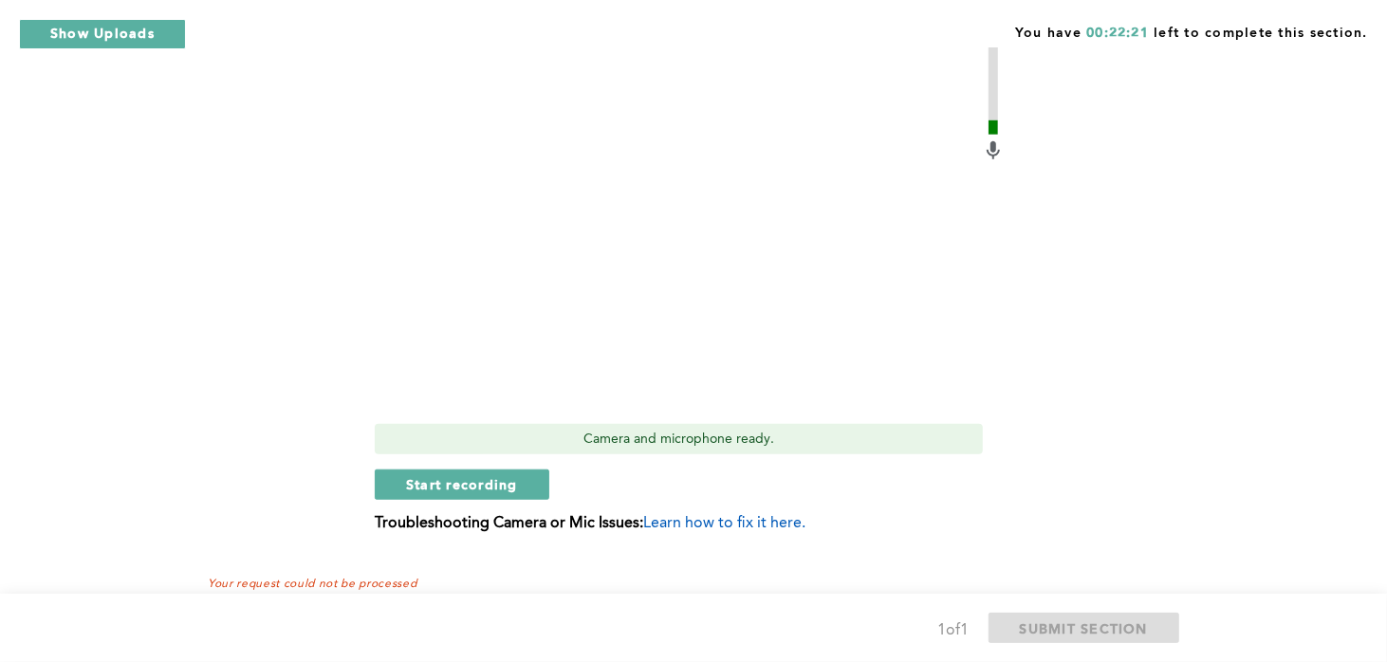
scroll to position [679, 0]
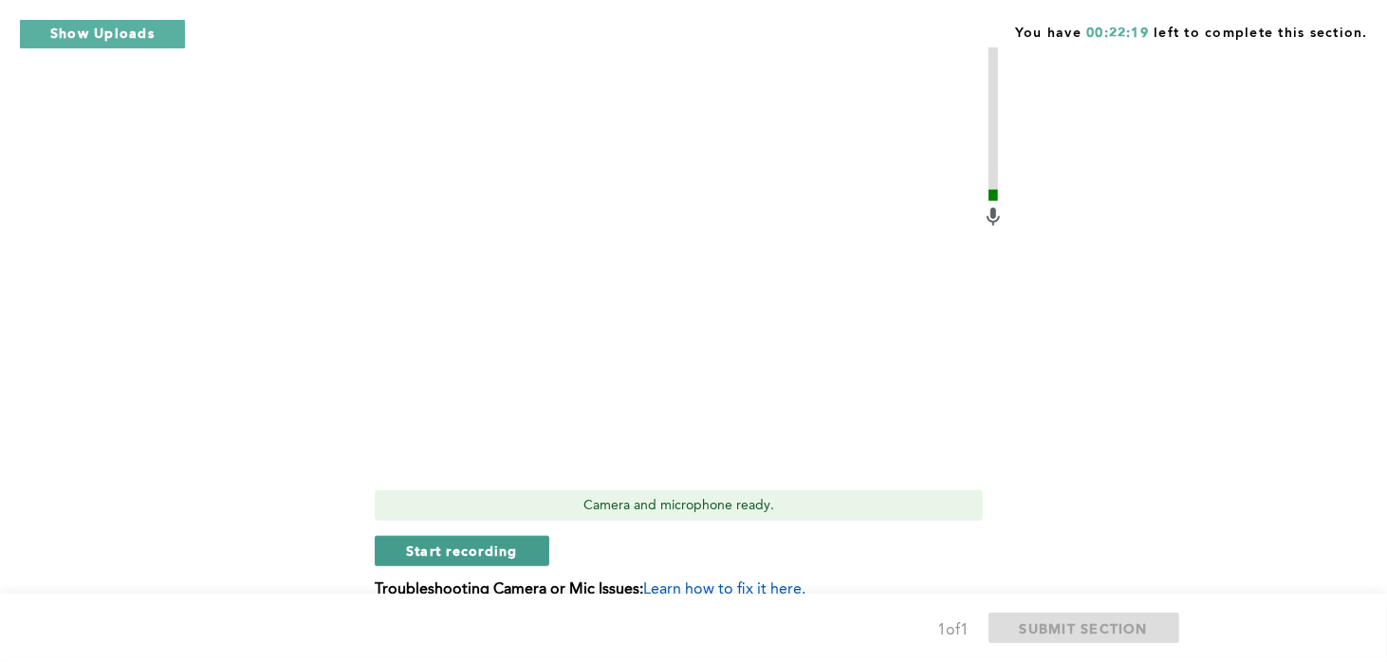
click at [486, 554] on span "Start recording" at bounding box center [462, 551] width 112 height 18
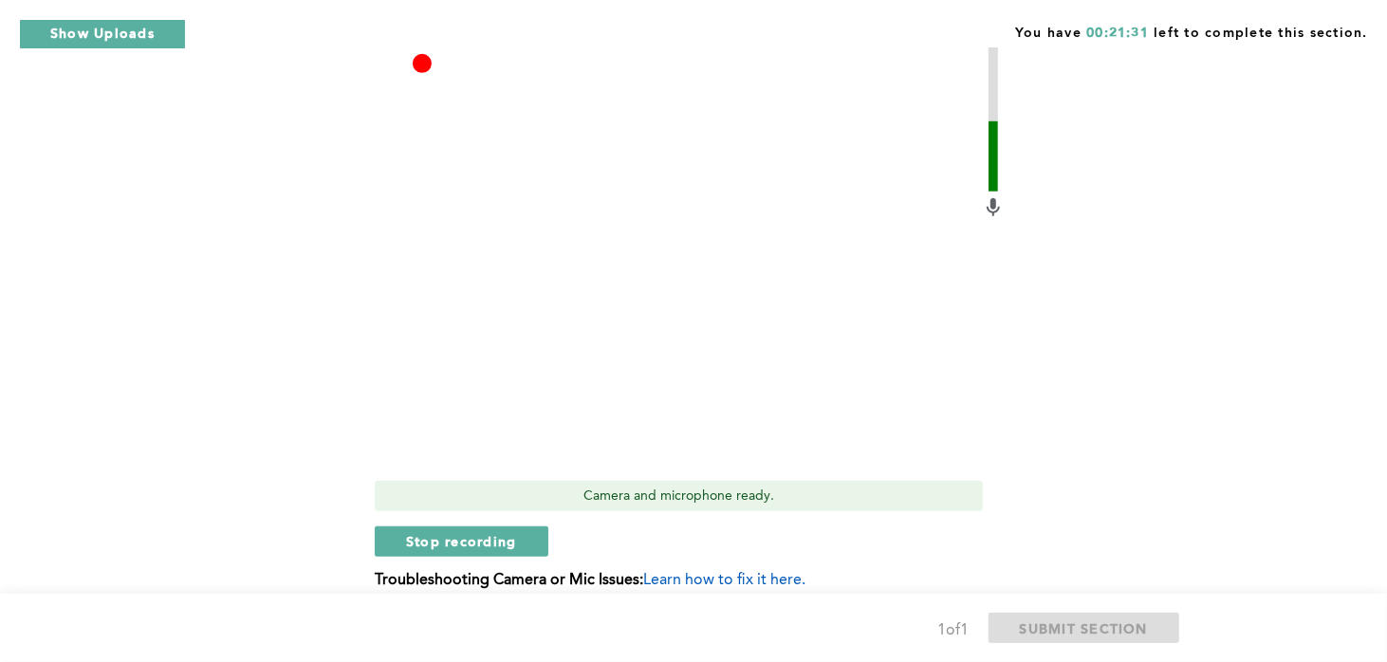
scroll to position [690, 0]
click at [538, 541] on button "Stop recording" at bounding box center [462, 540] width 174 height 30
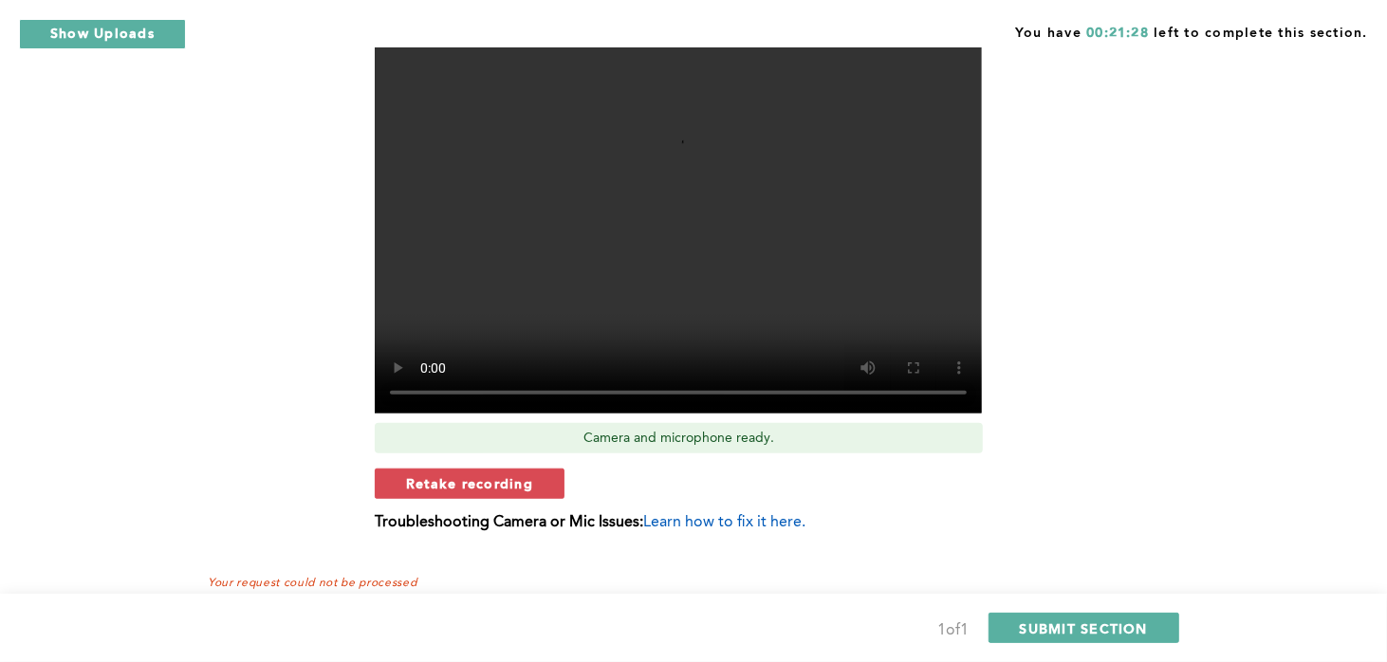
scroll to position [785, 0]
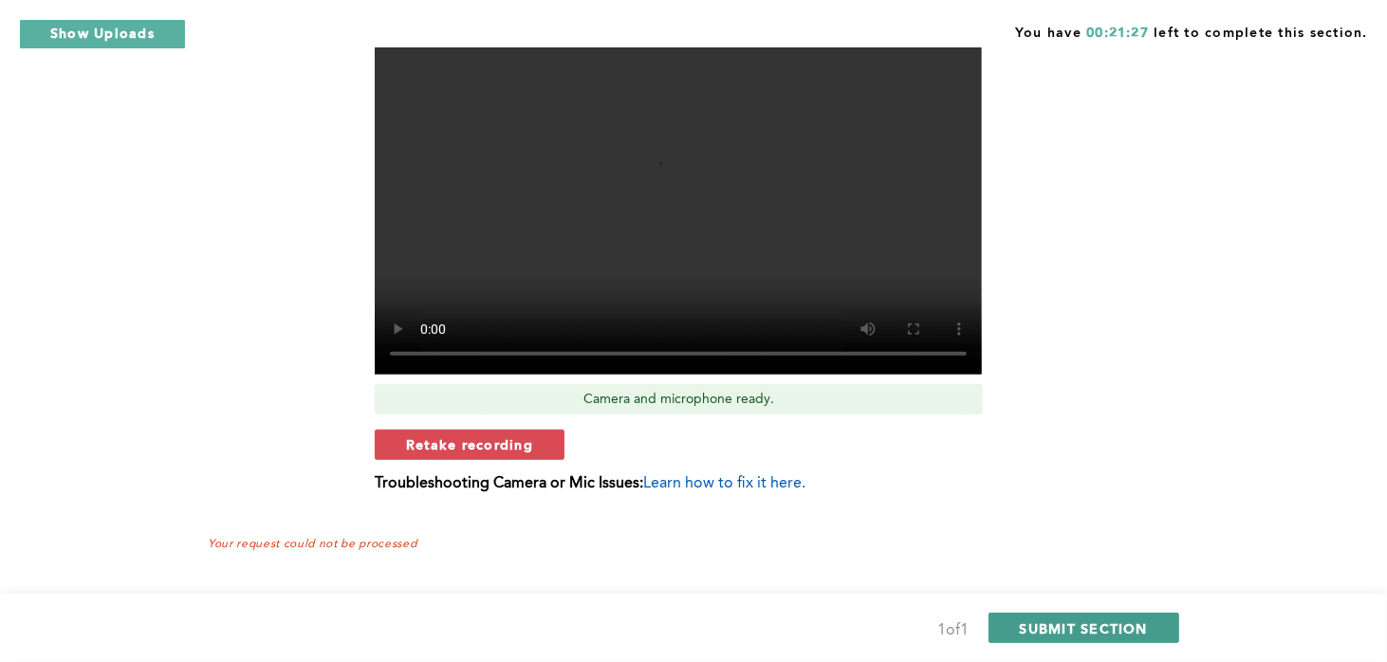
click at [1122, 620] on span "SUBMIT SECTION" at bounding box center [1084, 628] width 129 height 18
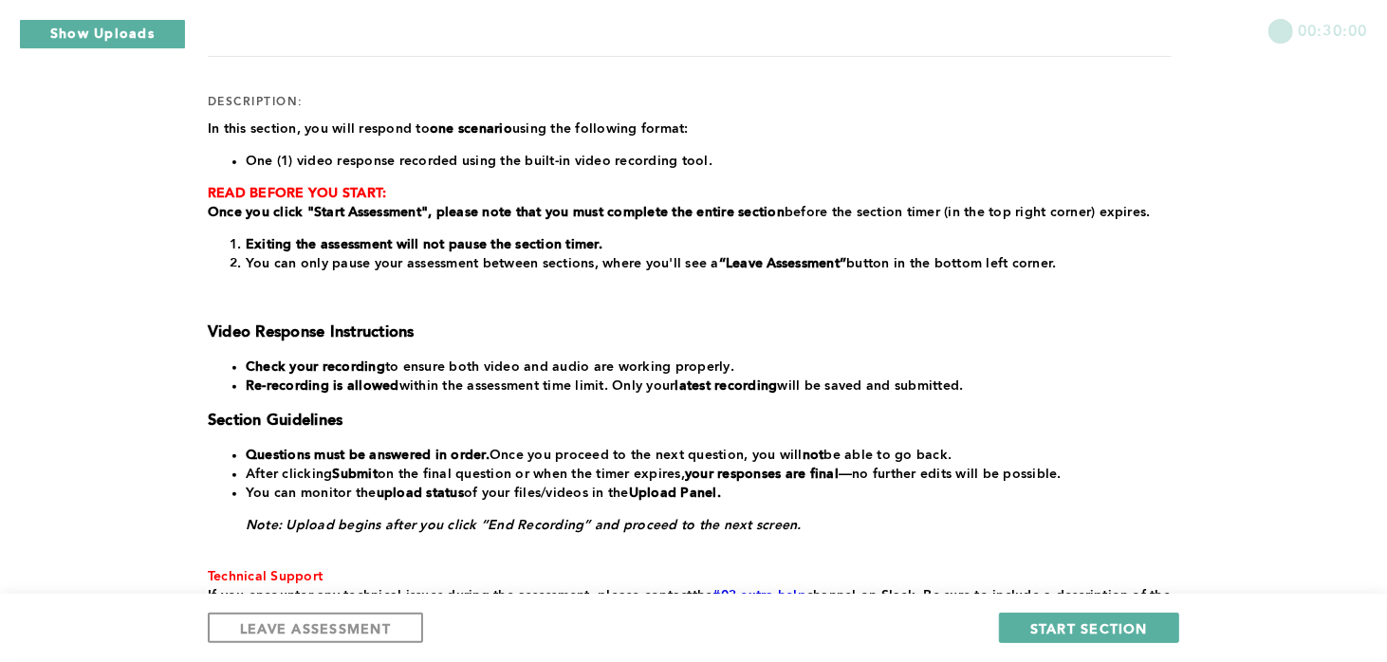
scroll to position [220, 0]
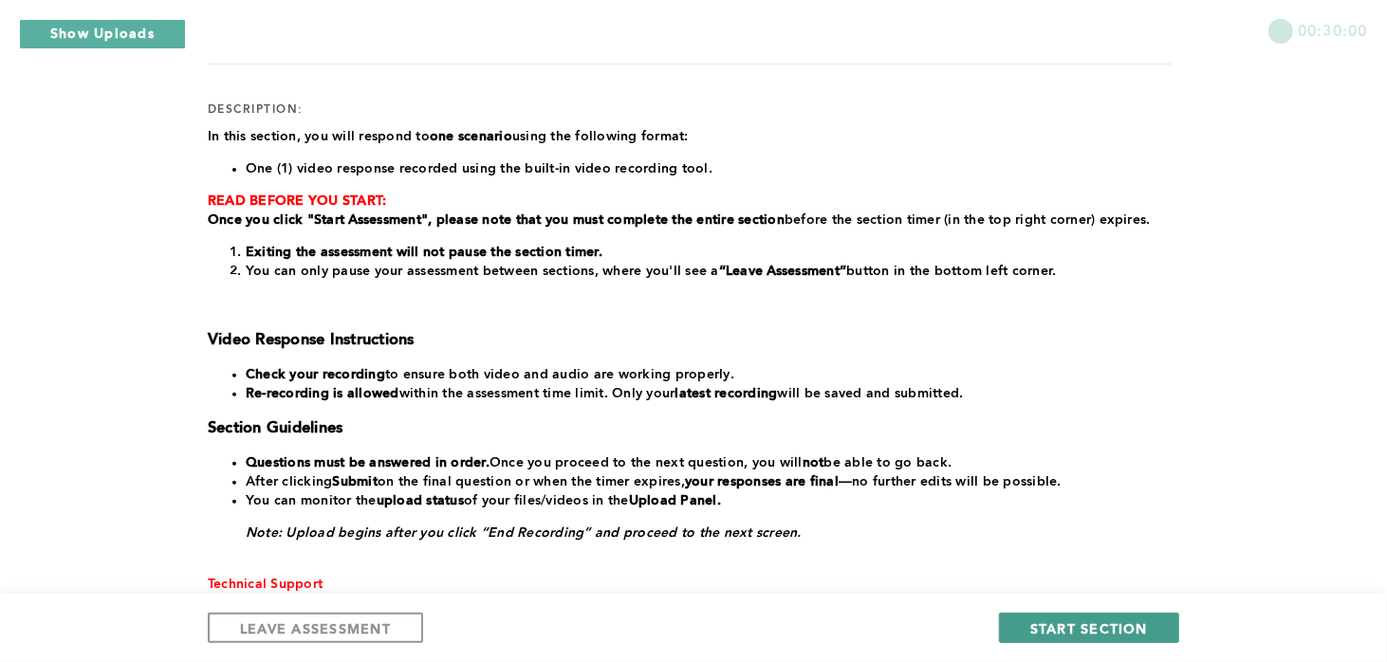
click at [1040, 631] on span "START SECTION" at bounding box center [1089, 628] width 118 height 18
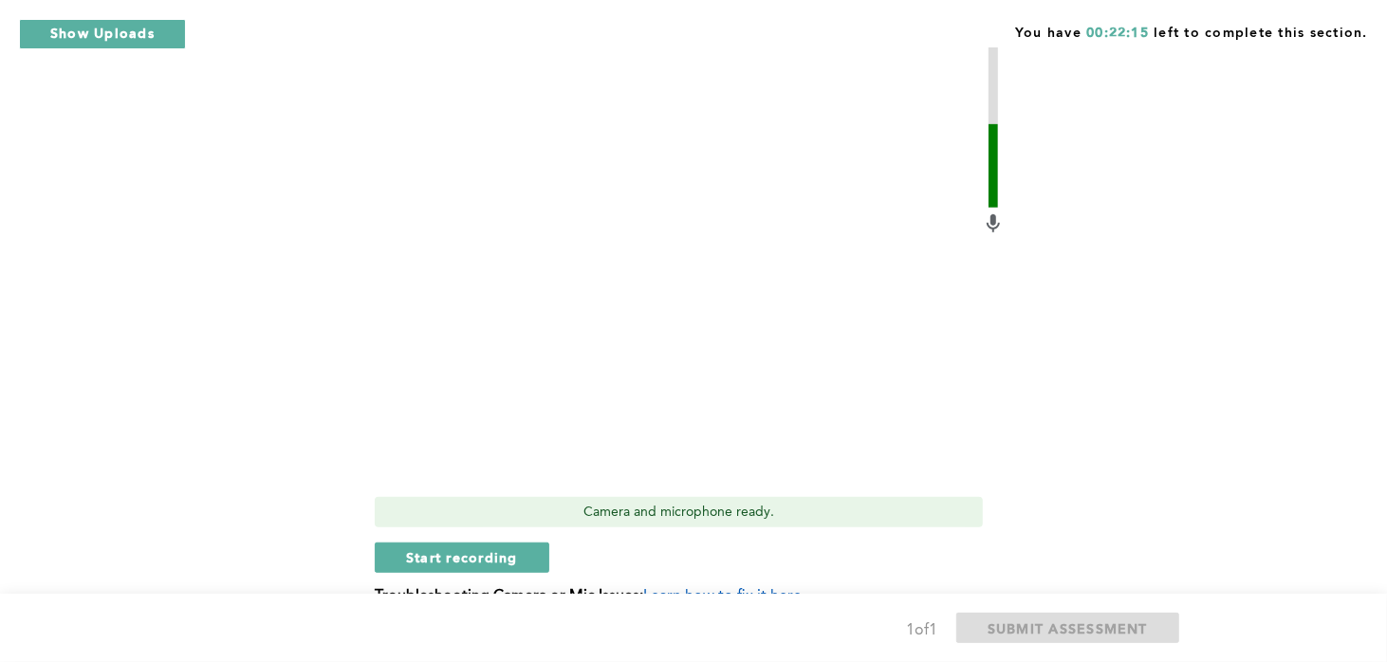
scroll to position [587, 0]
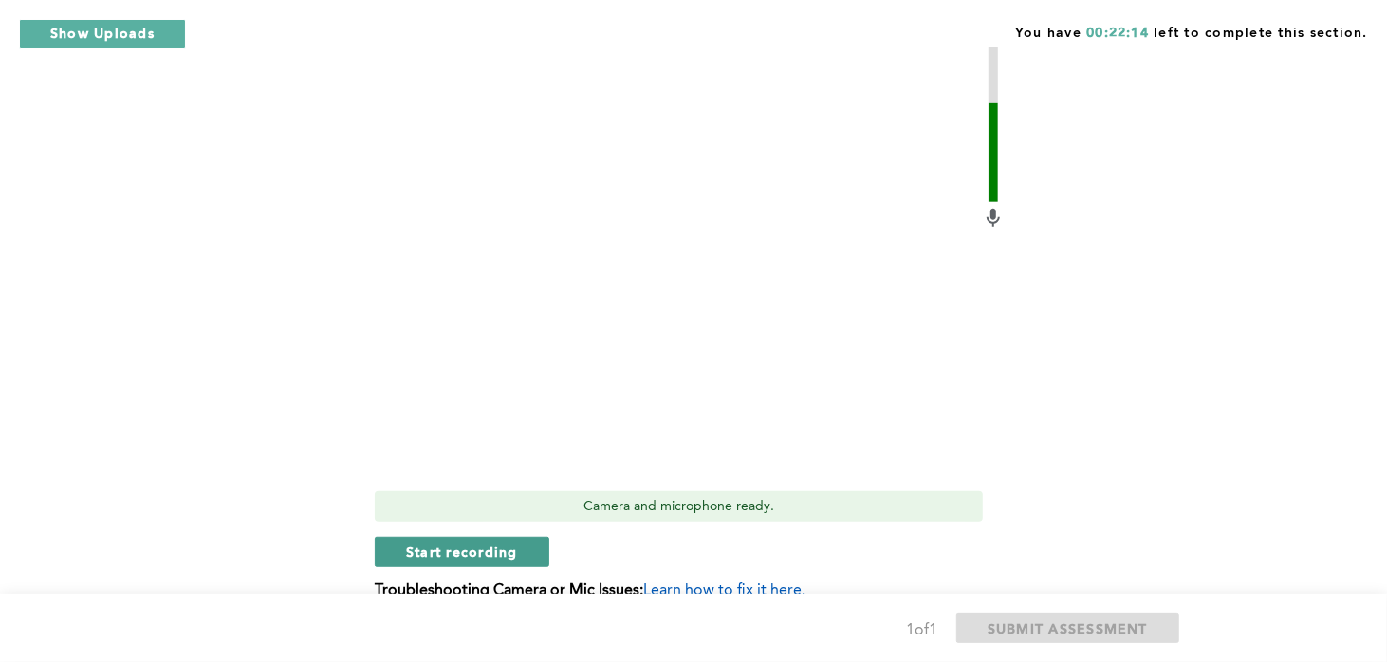
click at [499, 553] on span "Start recording" at bounding box center [462, 552] width 112 height 18
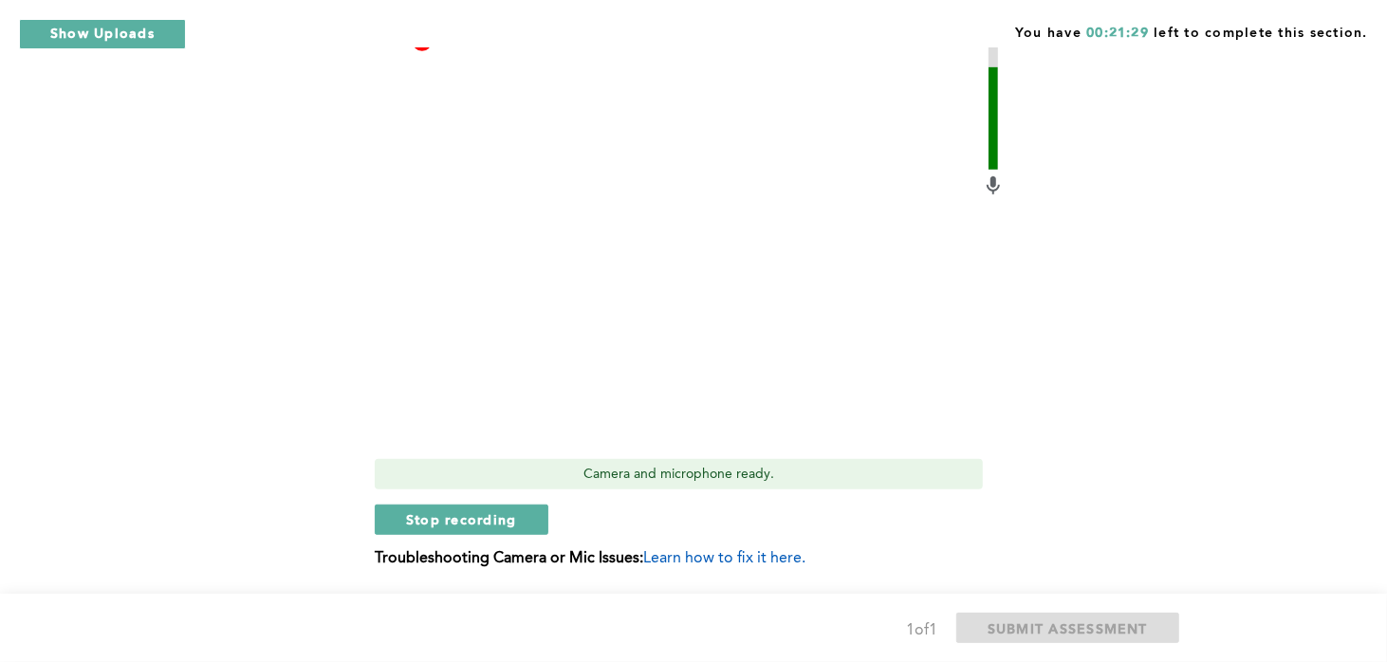
scroll to position [624, 0]
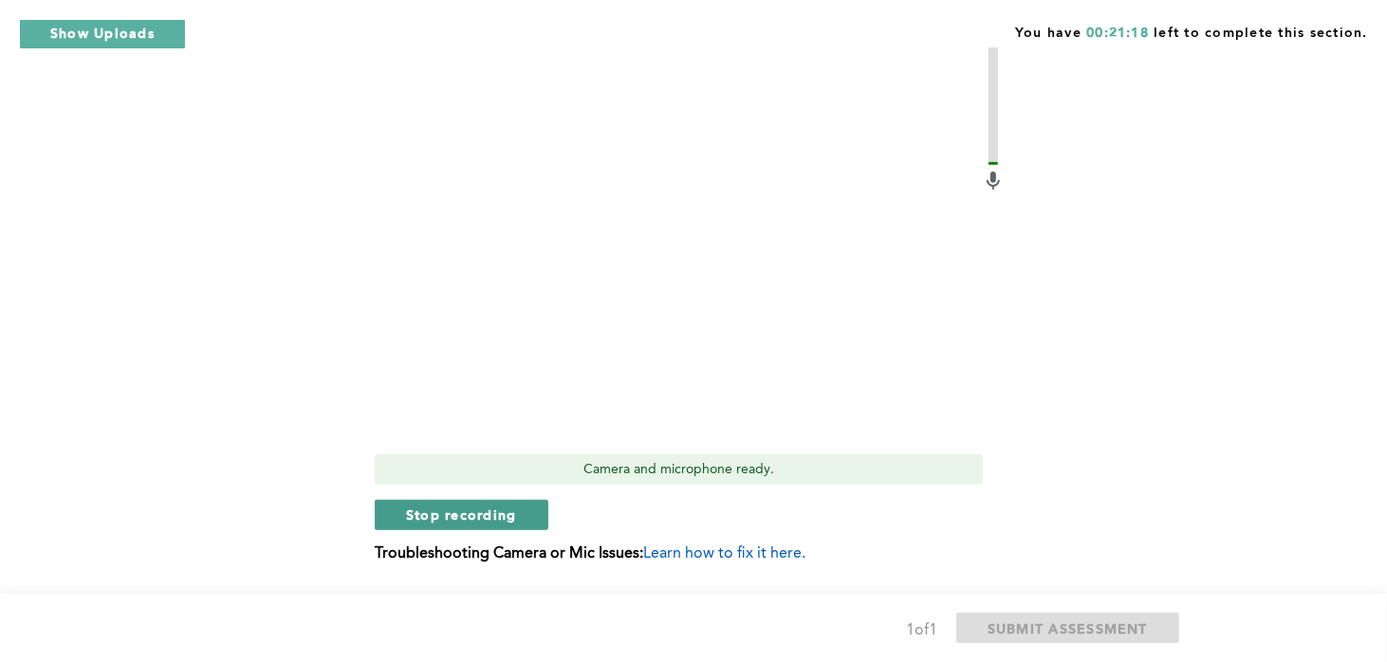
click at [518, 512] on button "Stop recording" at bounding box center [462, 515] width 174 height 30
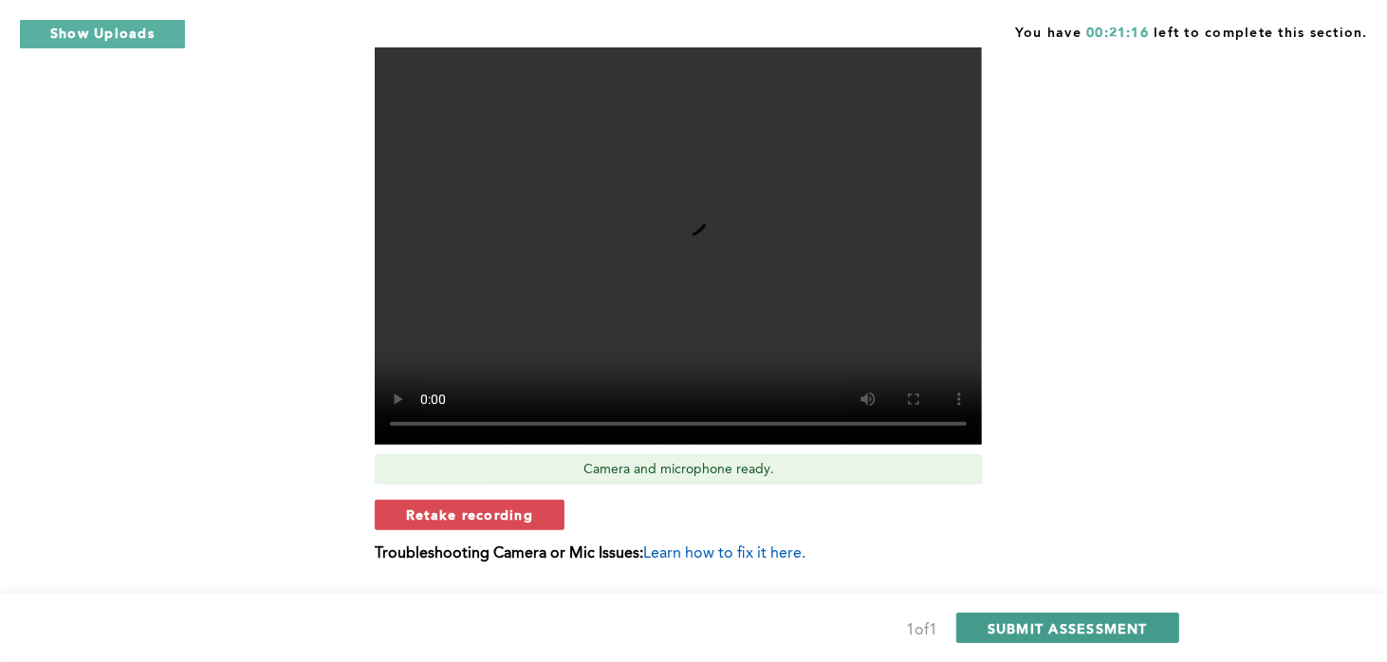
click at [1120, 629] on span "SUBMIT ASSESSMENT" at bounding box center [1067, 628] width 160 height 18
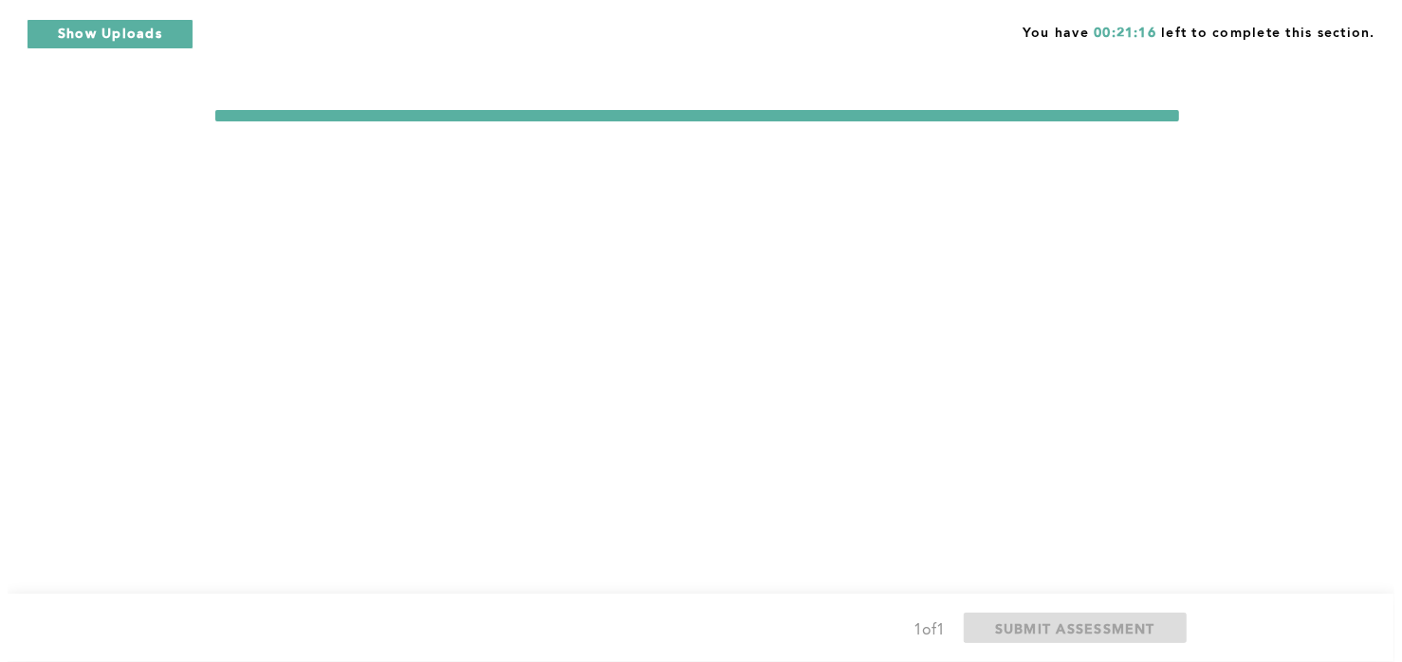
scroll to position [0, 0]
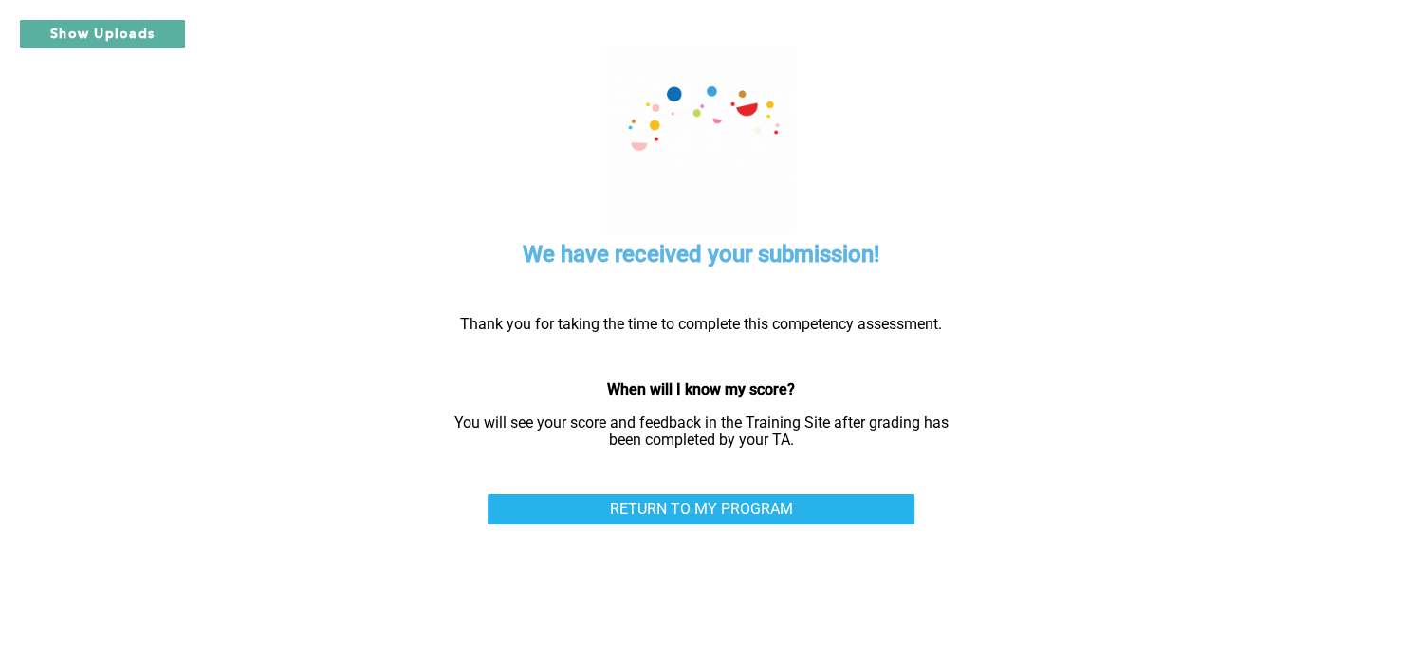
click at [1104, 354] on div "We have received your submission! Thank you for taking the time to complete thi…" at bounding box center [700, 331] width 1043 height 662
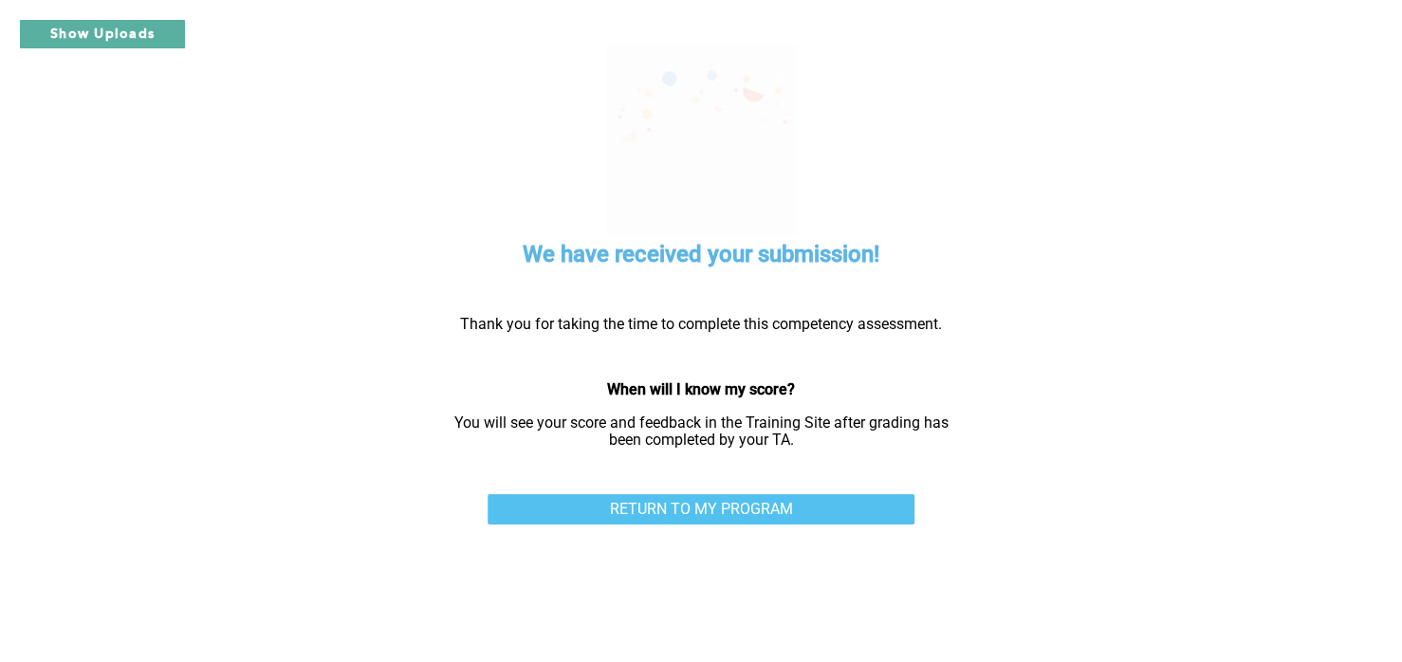
click at [860, 495] on link "RETURN TO MY PROGRAM" at bounding box center [701, 509] width 427 height 30
